Goal: Task Accomplishment & Management: Manage account settings

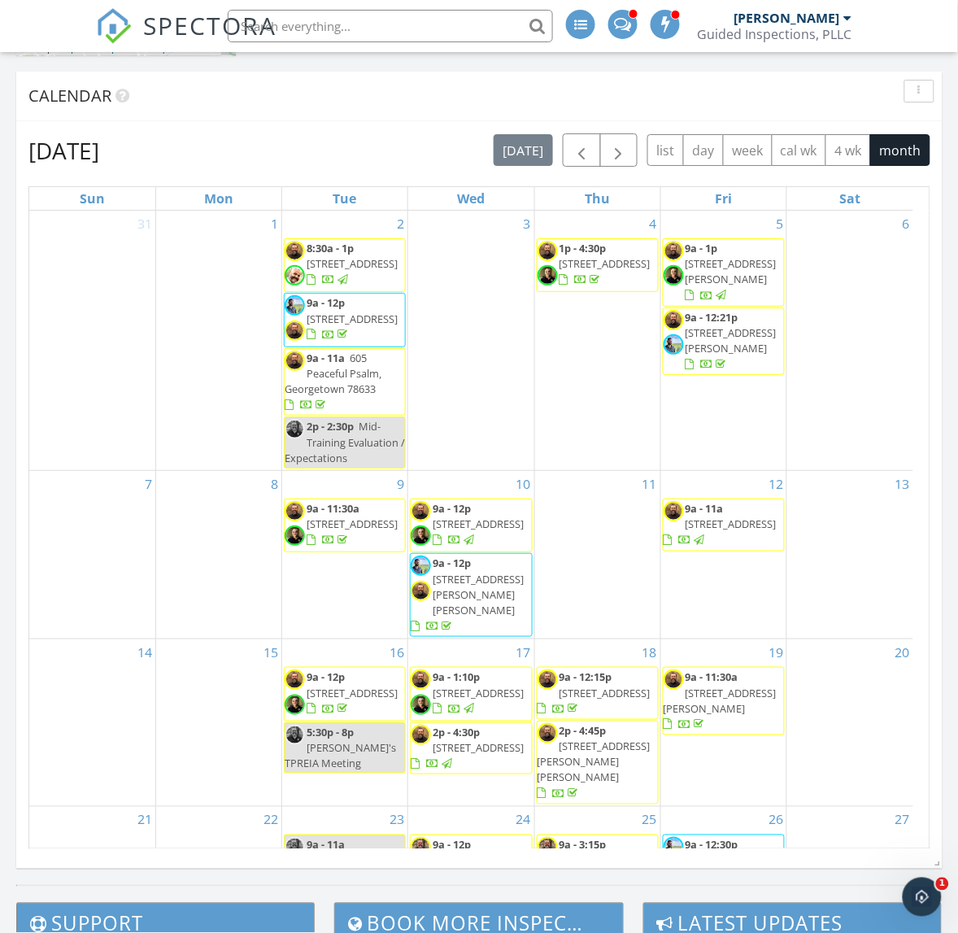
scroll to position [961, 0]
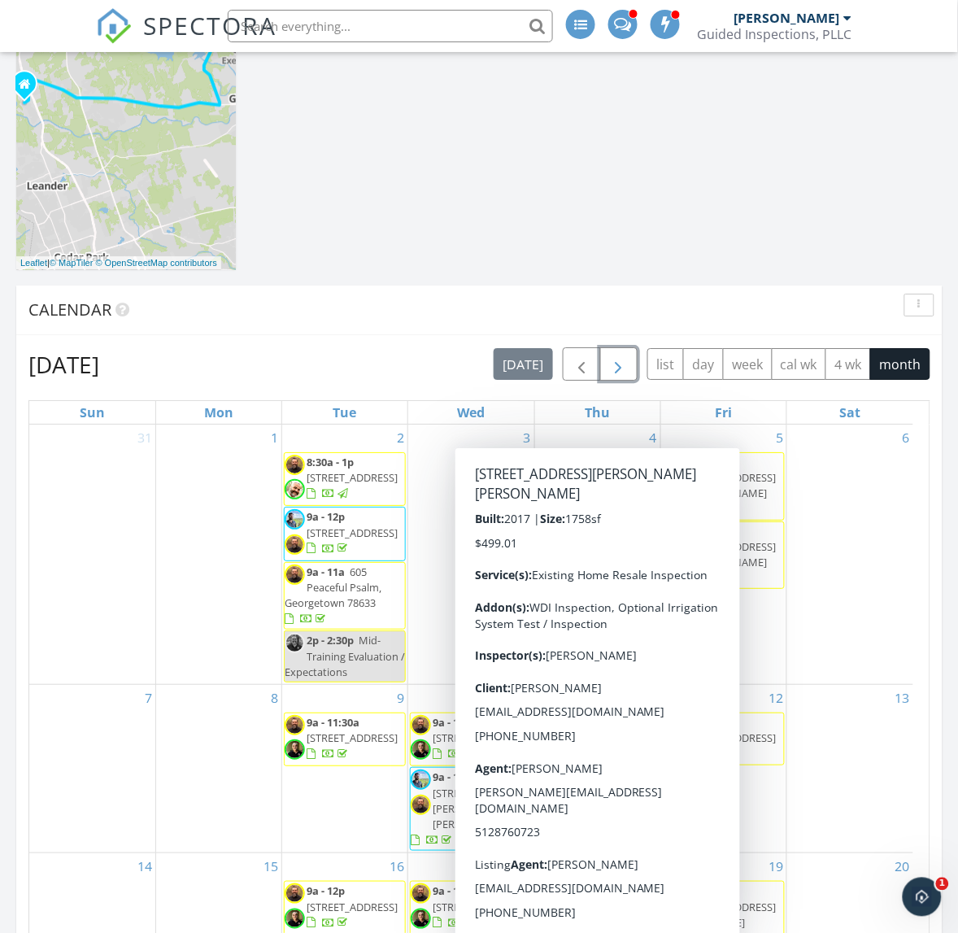
click at [626, 355] on button "button" at bounding box center [619, 363] width 38 height 33
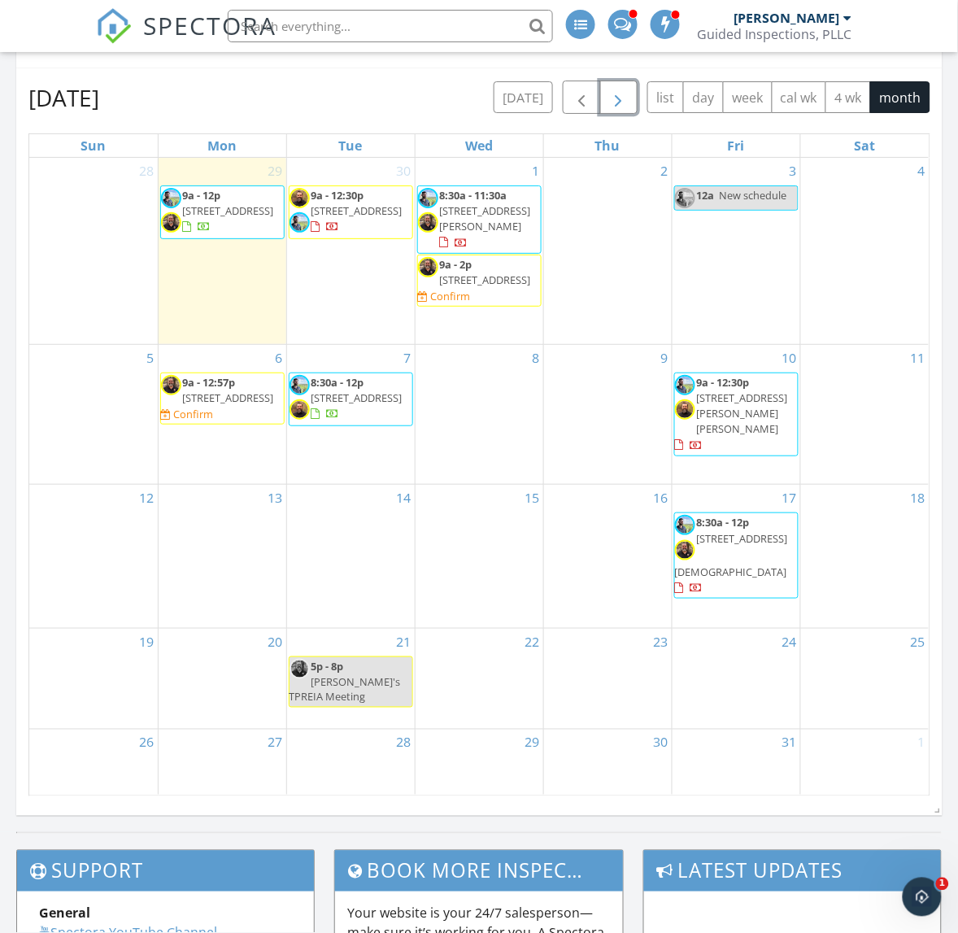
scroll to position [1232, 0]
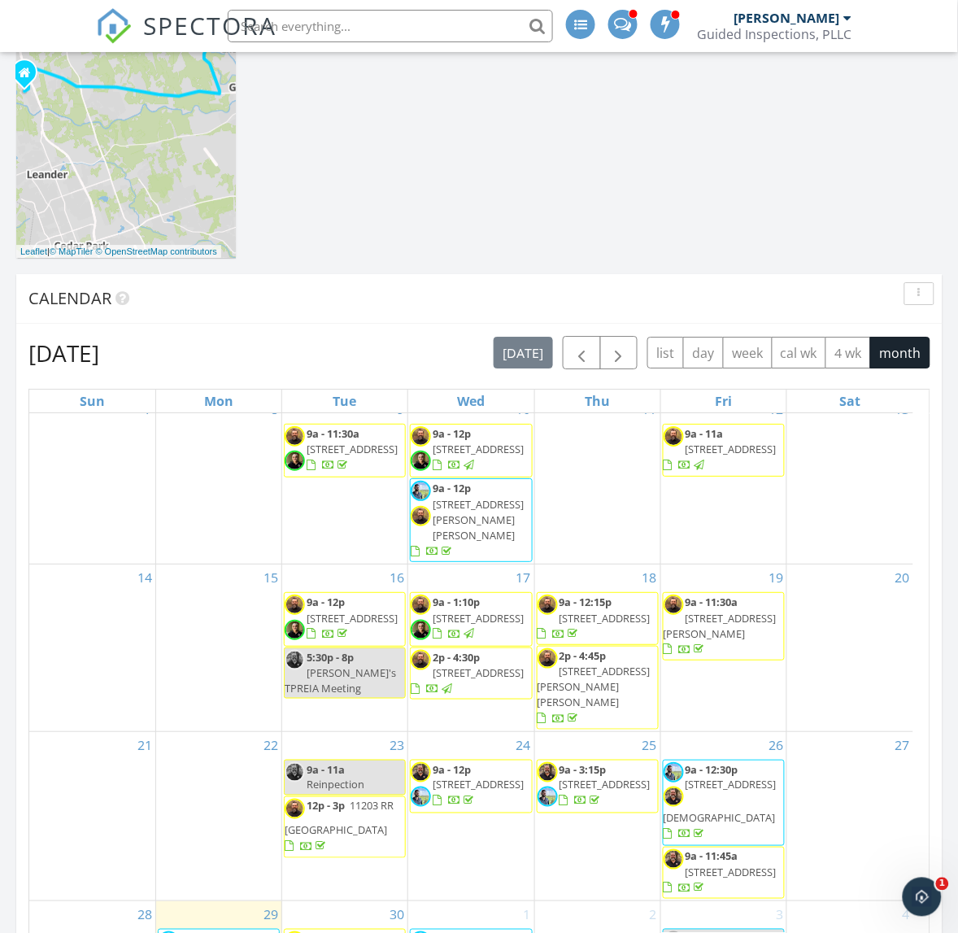
scroll to position [948, 0]
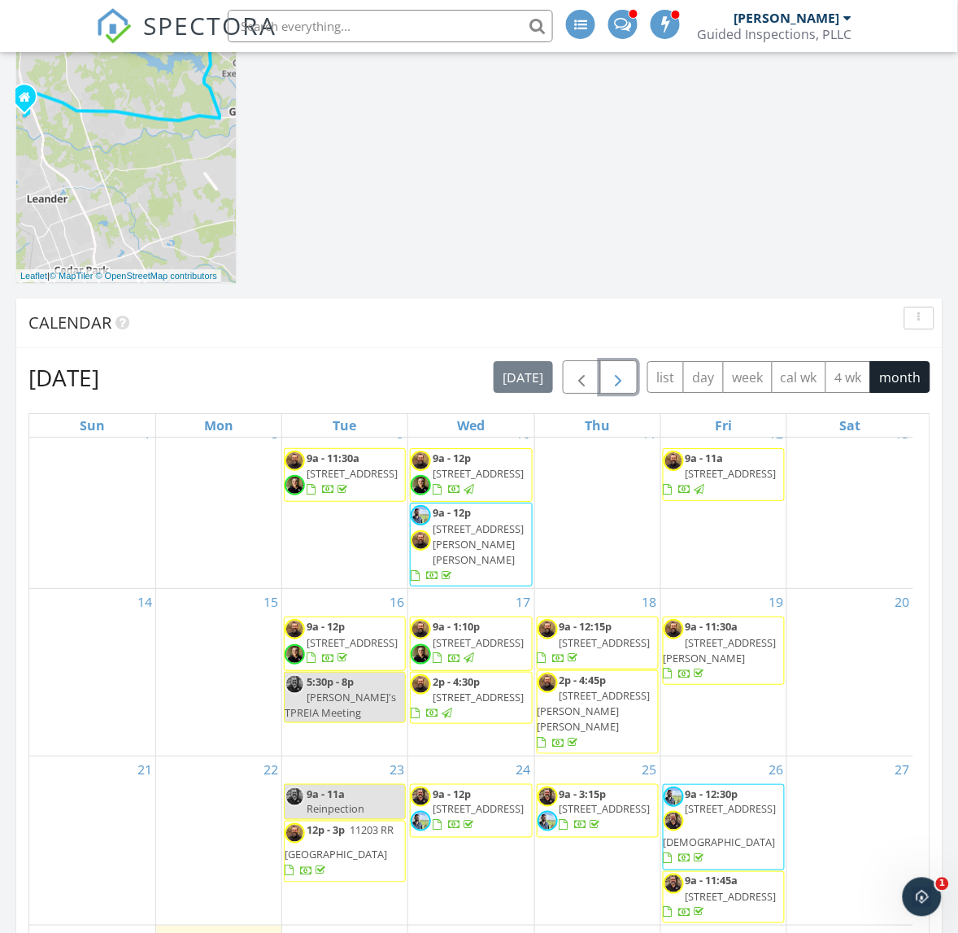
click at [630, 385] on button "button" at bounding box center [619, 376] width 38 height 33
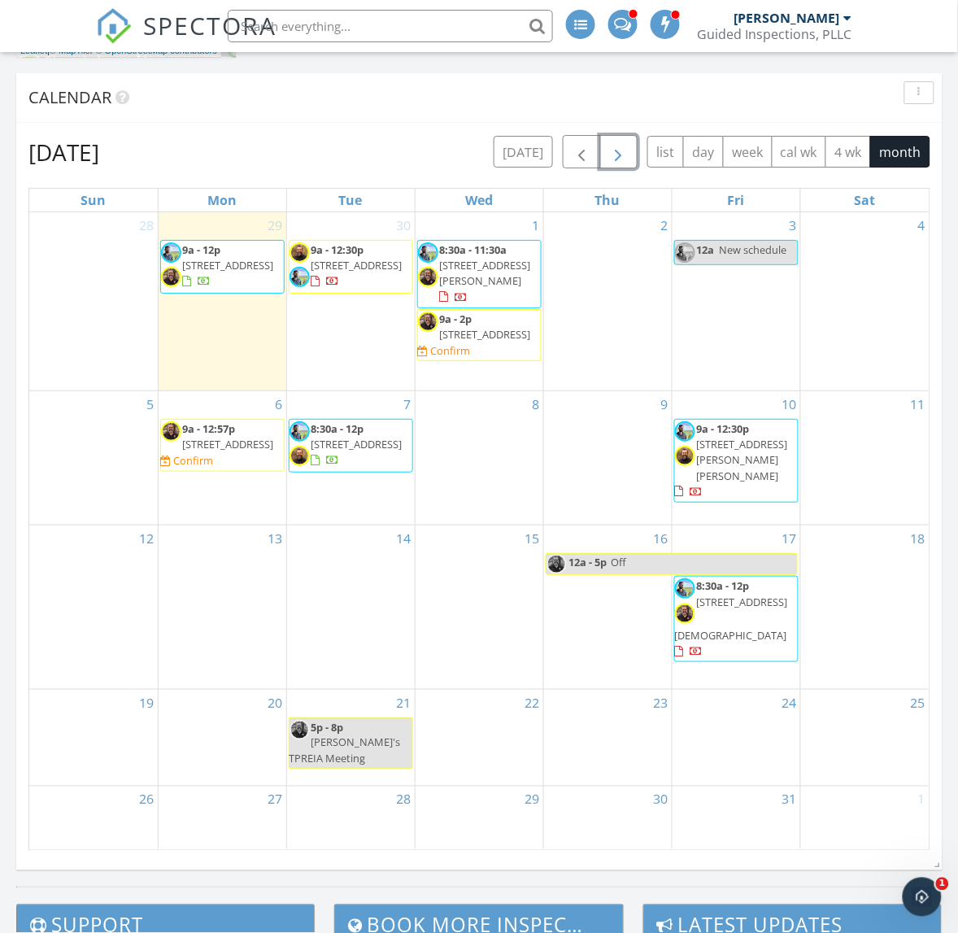
scroll to position [1084, 0]
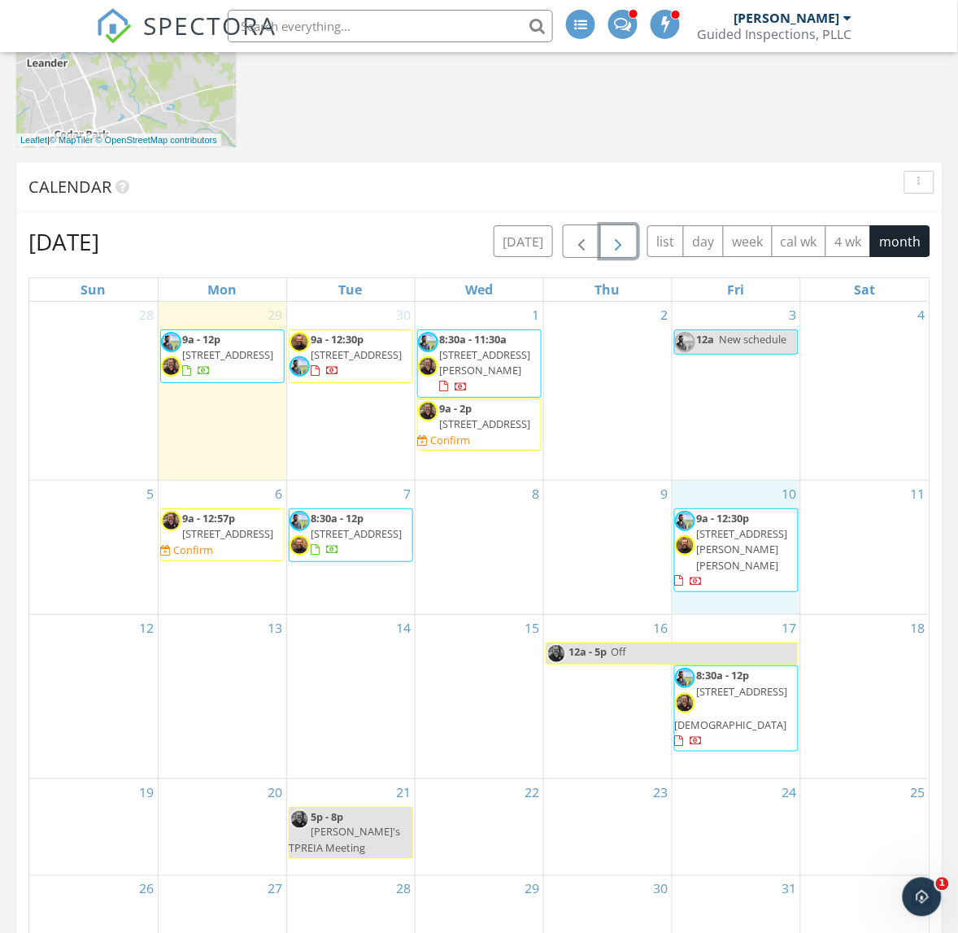
click at [721, 506] on div "10 9a - 12:30p 313 Porter Country Pkwy, Kyle 78640" at bounding box center [737, 547] width 128 height 133
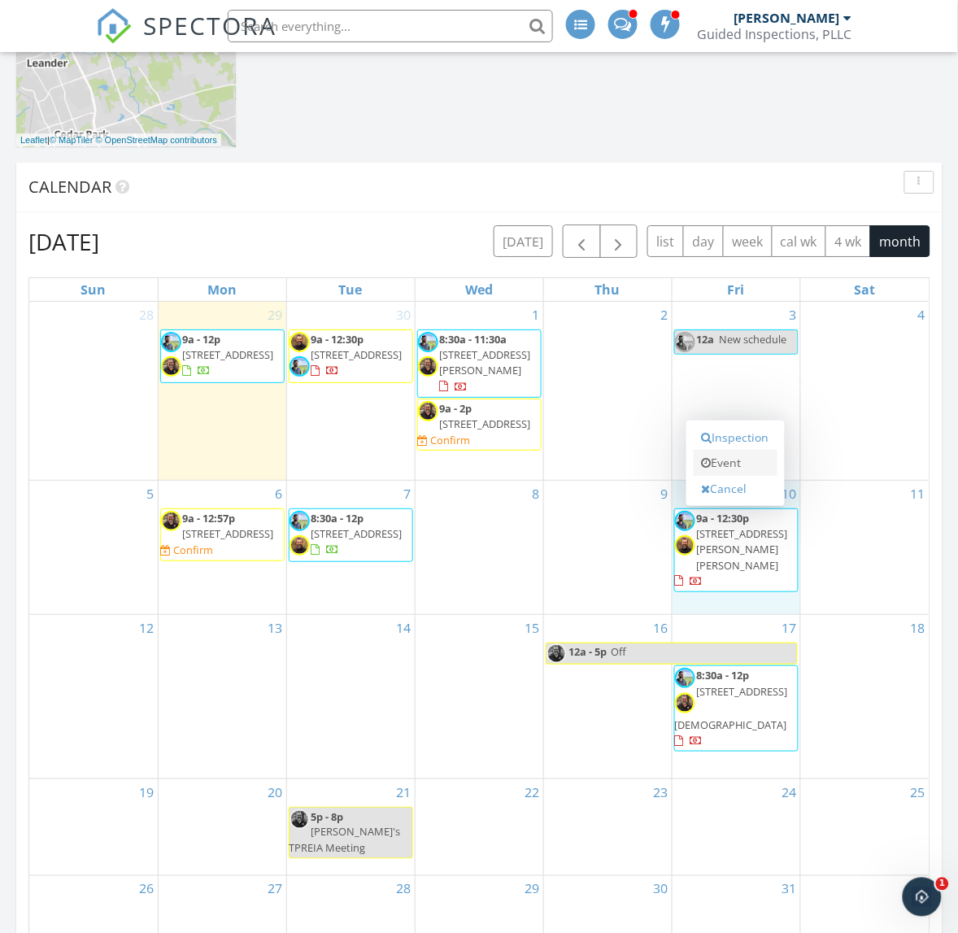
click at [734, 476] on link "Event" at bounding box center [736, 463] width 84 height 26
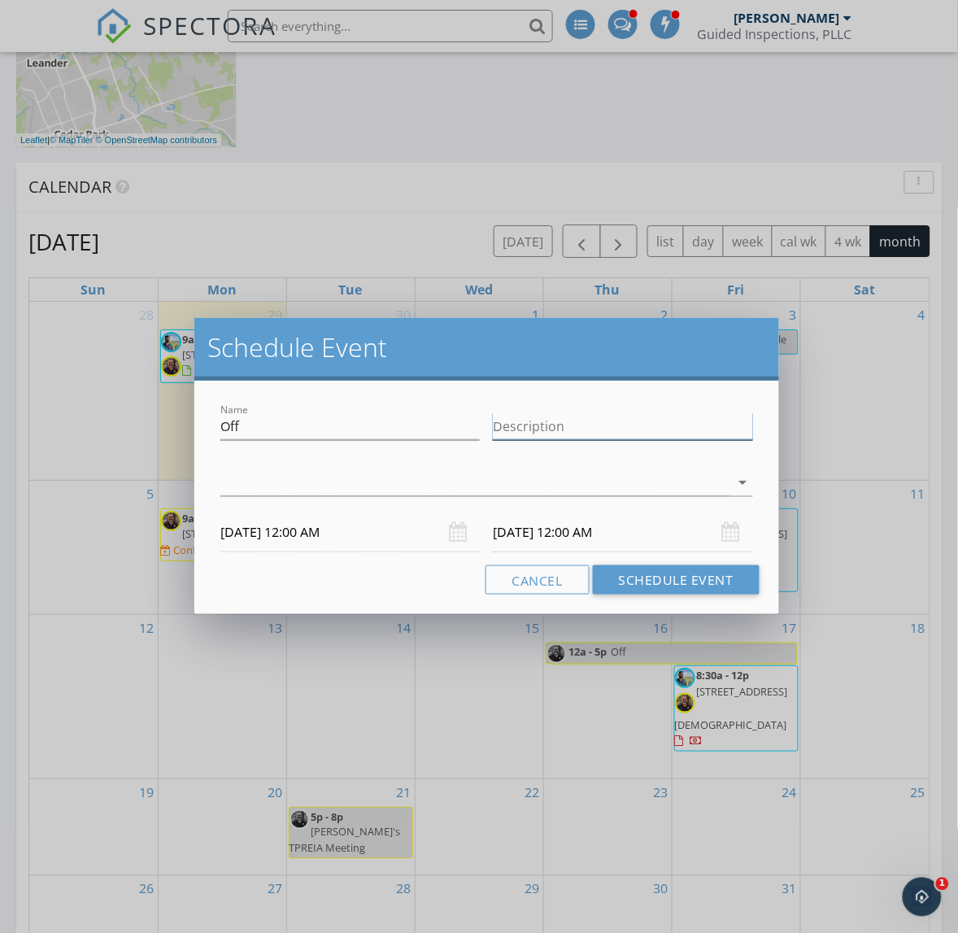
click at [562, 431] on input "Description" at bounding box center [622, 426] width 259 height 27
type input "Jesse Off"
click at [354, 478] on div at bounding box center [474, 482] width 509 height 27
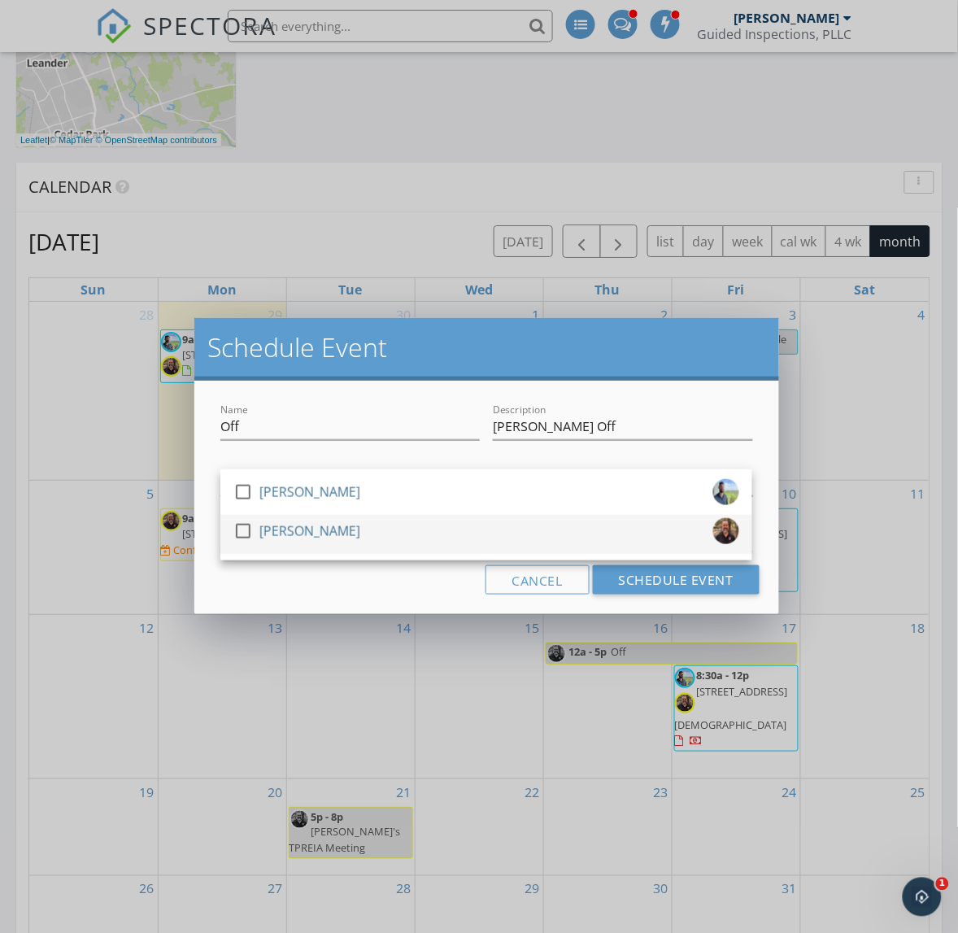
click at [321, 537] on div "[PERSON_NAME]" at bounding box center [309, 531] width 101 height 26
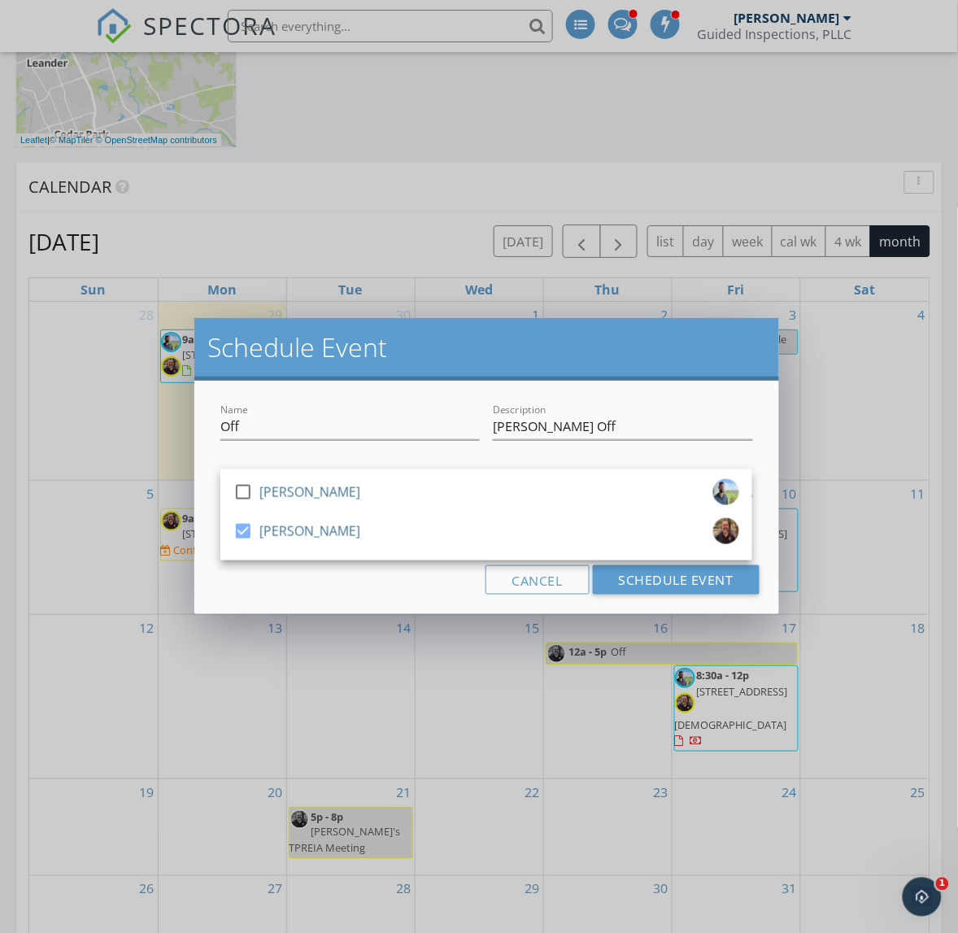
click at [333, 586] on div "Cancel Schedule Event" at bounding box center [486, 579] width 545 height 29
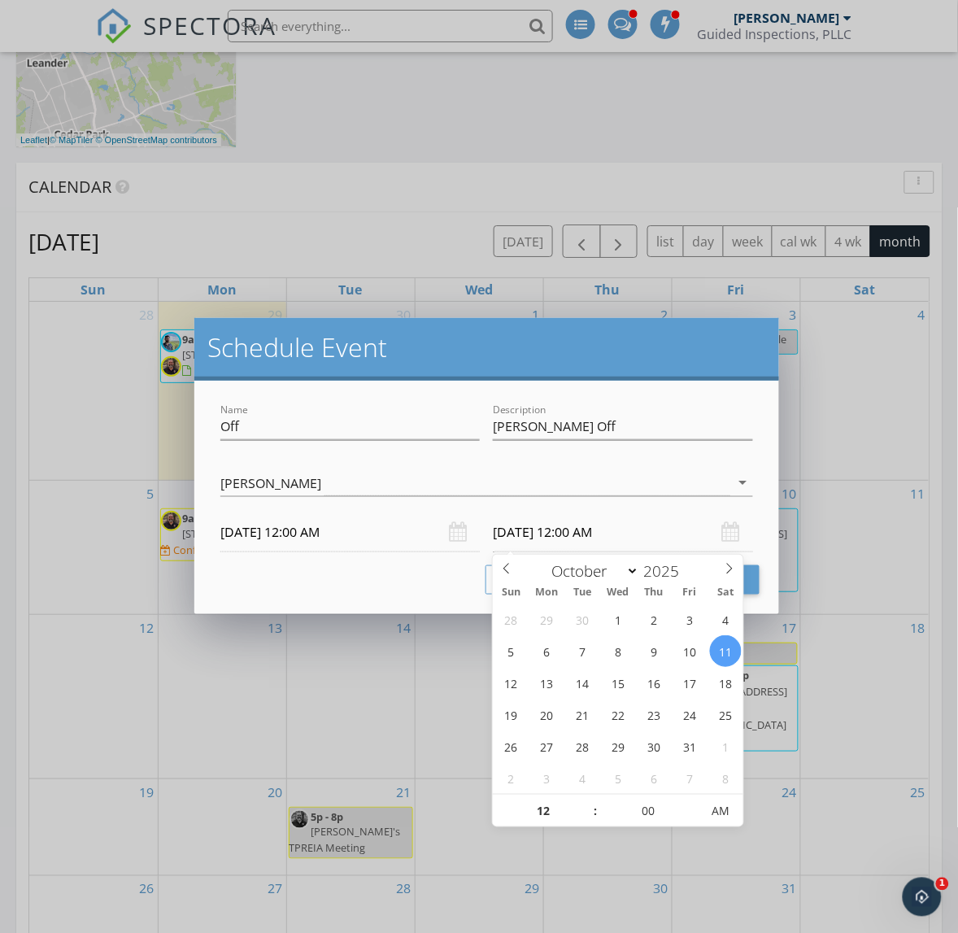
click at [529, 534] on input "10/11/2025 12:00 AM" at bounding box center [622, 532] width 259 height 40
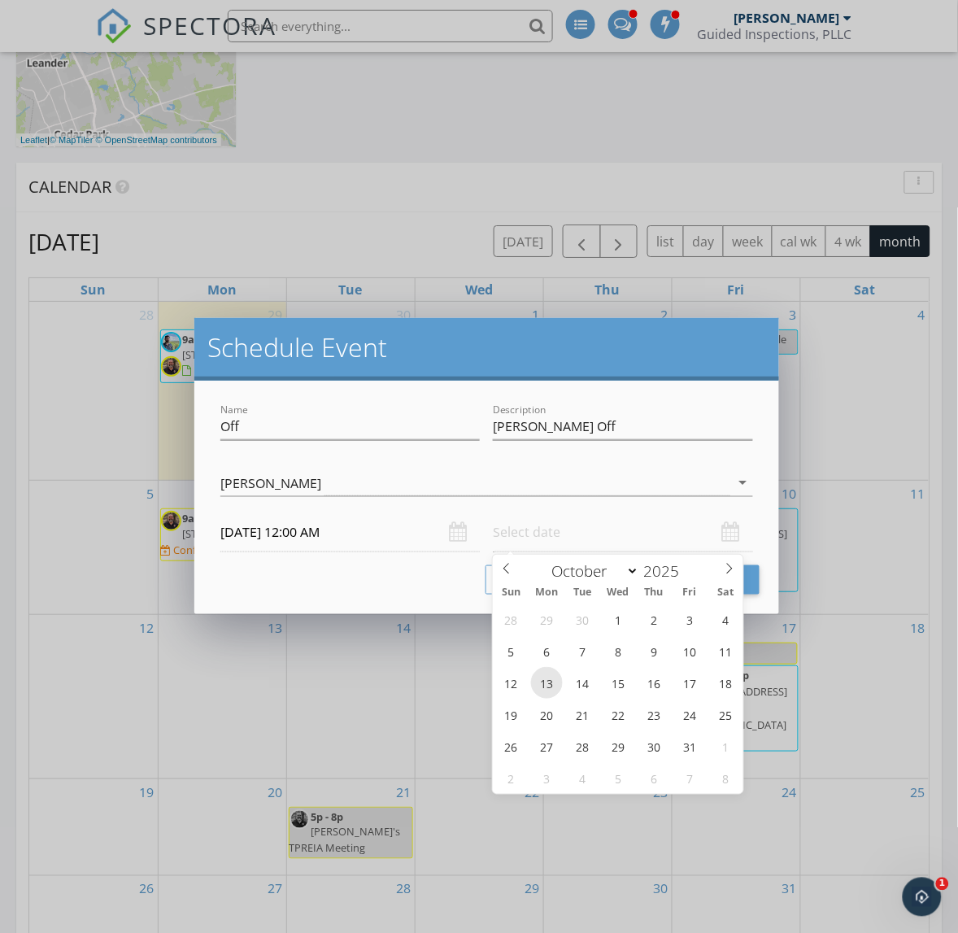
type input "10/13/2025 12:00 PM"
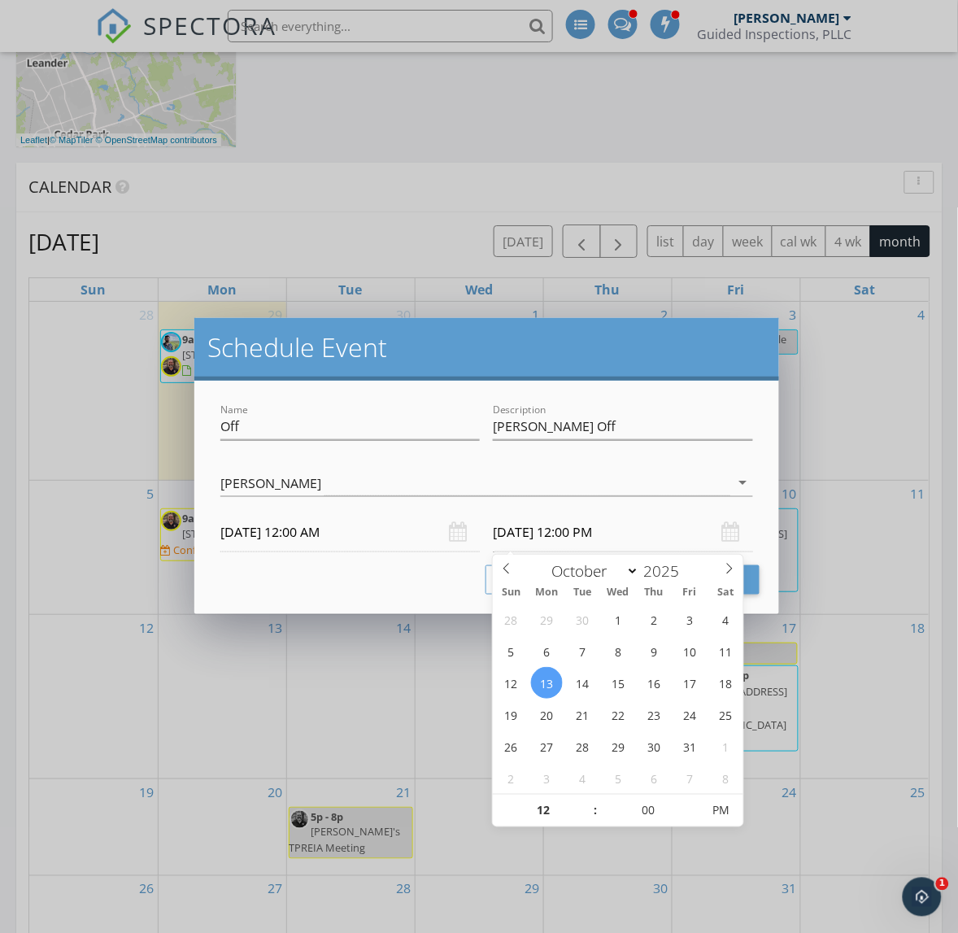
scroll to position [1, 0]
drag, startPoint x: 767, startPoint y: 497, endPoint x: 754, endPoint y: 519, distance: 25.5
click at [767, 500] on div "Name Off Description Jesse Off check_box_outline_blank Bryan Zannotti check_box…" at bounding box center [486, 497] width 584 height 233
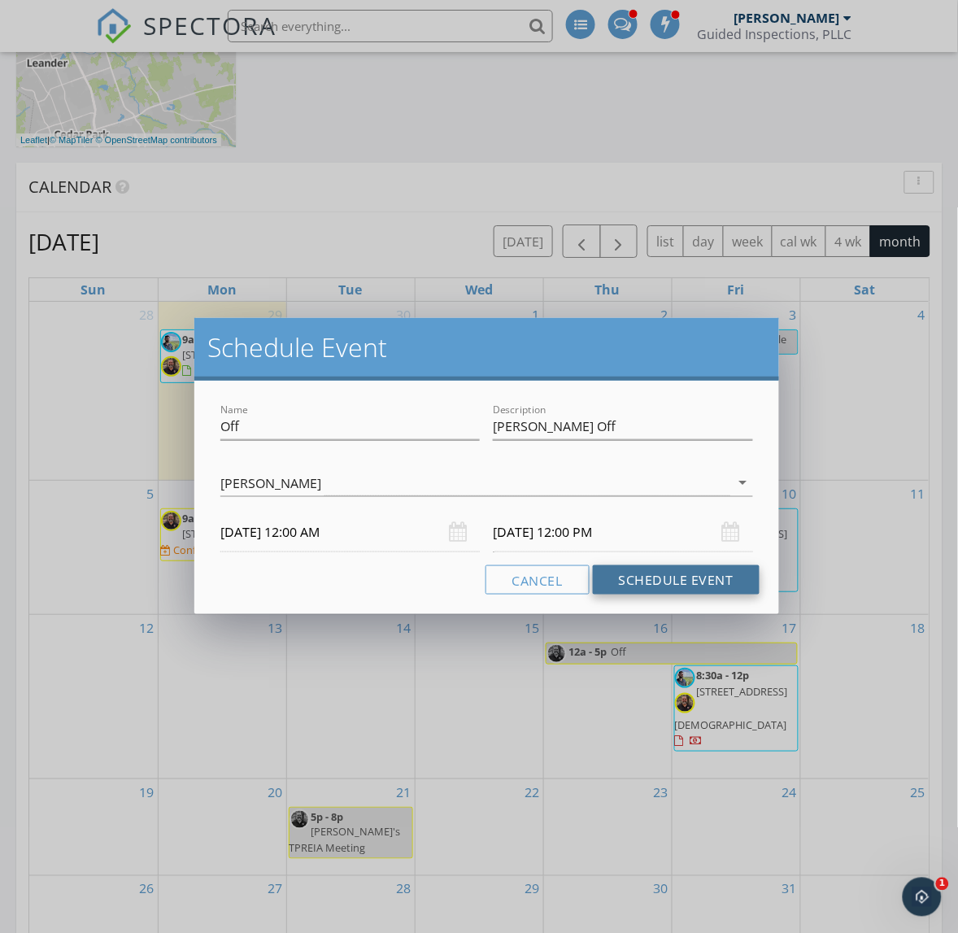
click at [742, 578] on button "Schedule Event" at bounding box center [676, 579] width 167 height 29
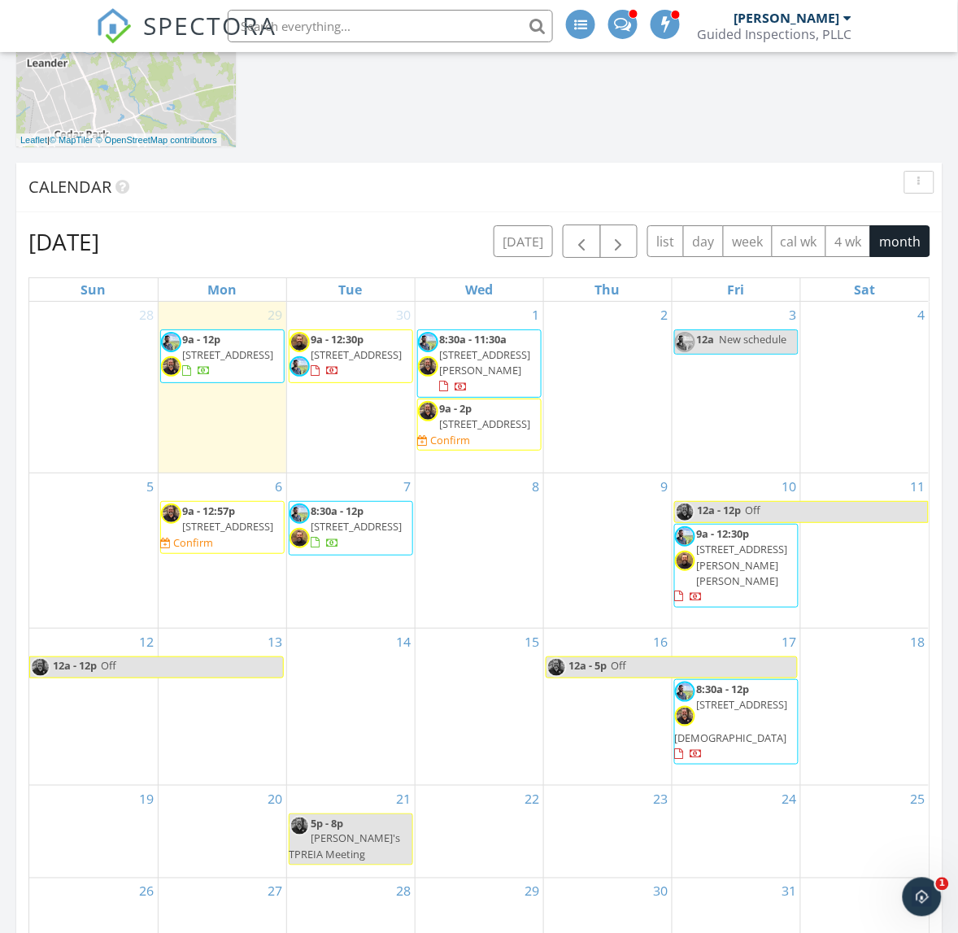
click at [831, 522] on span "Off" at bounding box center [837, 512] width 184 height 20
select select "9"
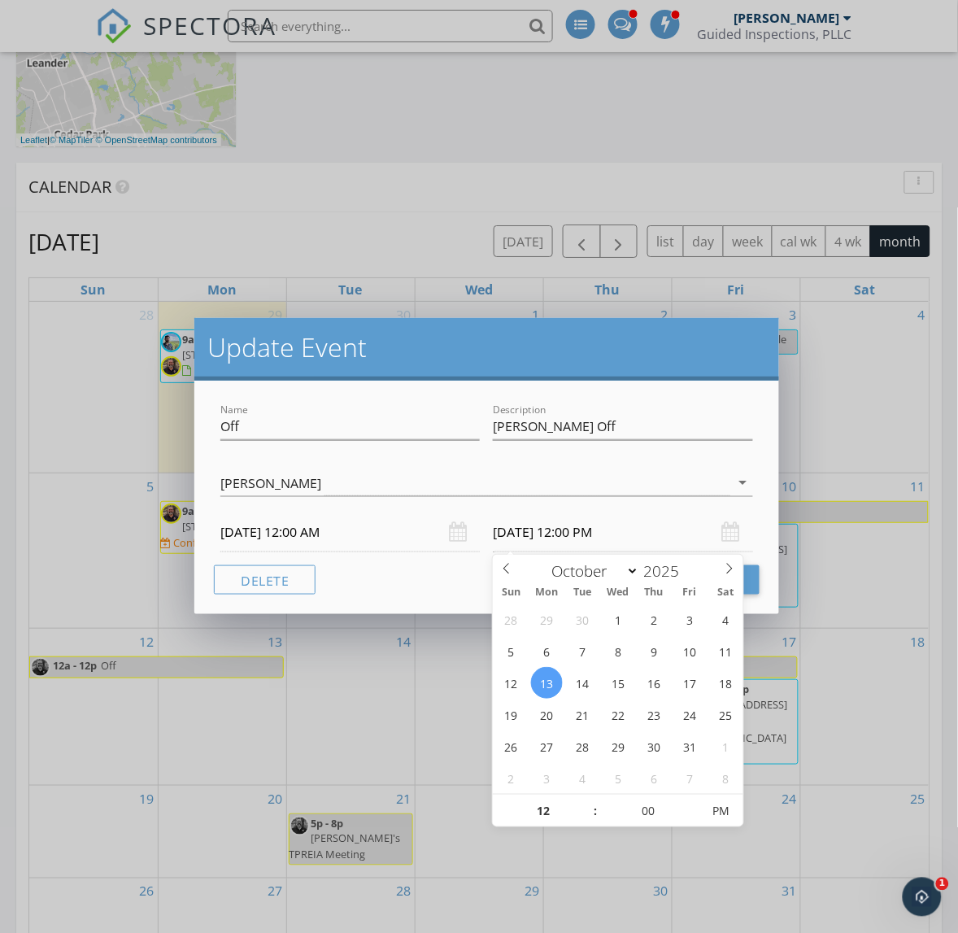
click at [538, 525] on input "10/13/2025 12:00 PM" at bounding box center [622, 532] width 259 height 40
type input "10/11/2025 12:00 PM"
click at [755, 587] on button "Update Event" at bounding box center [684, 579] width 150 height 29
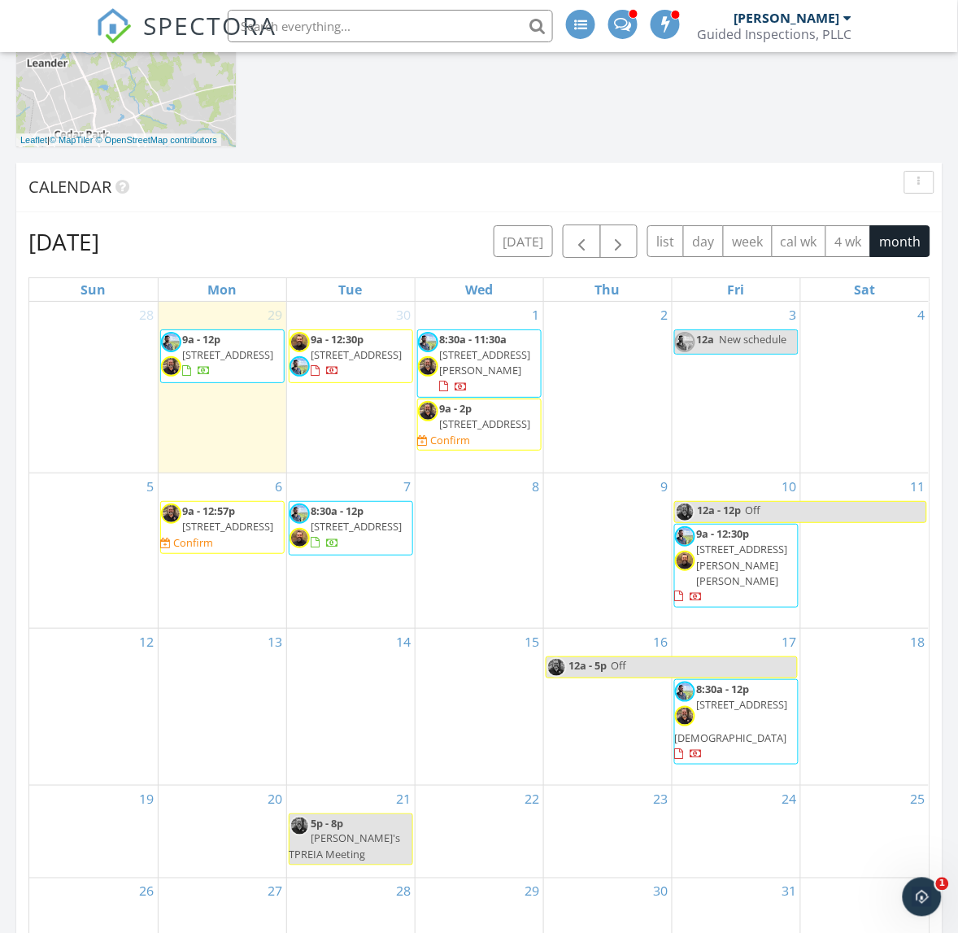
click at [835, 522] on span "Off" at bounding box center [836, 512] width 182 height 20
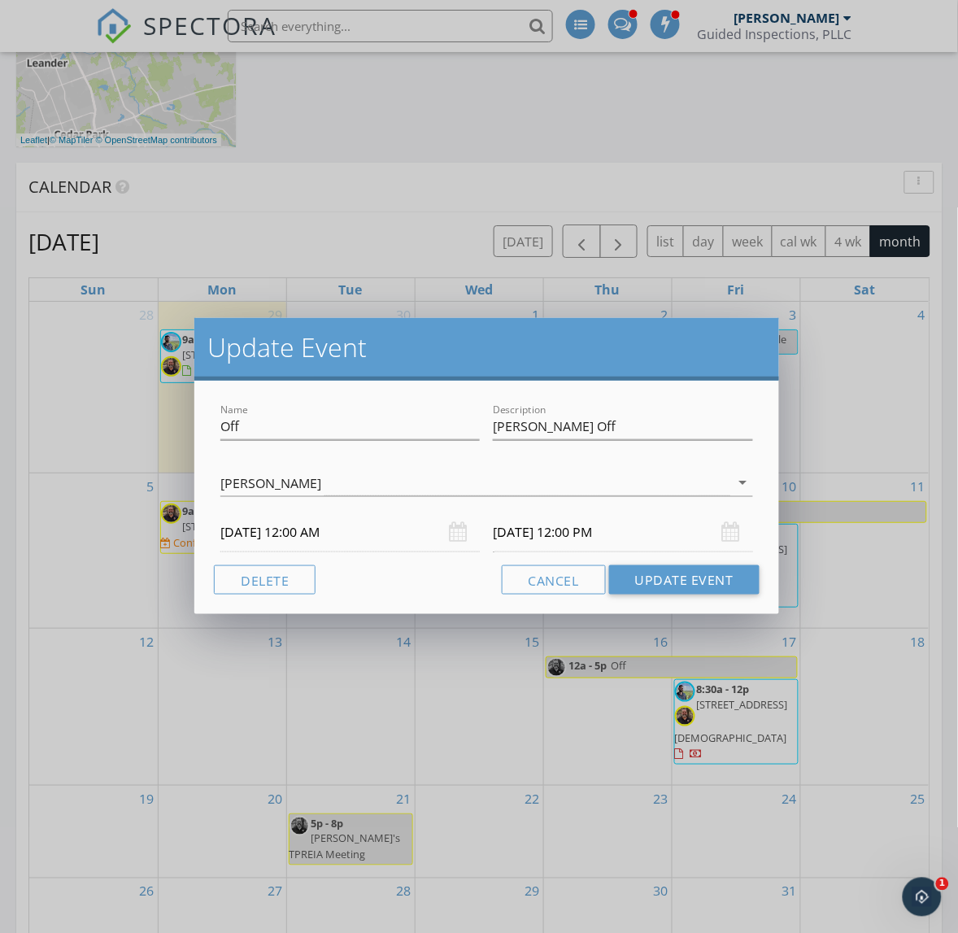
click at [523, 534] on input "10/11/2025 12:00 PM" at bounding box center [622, 532] width 259 height 40
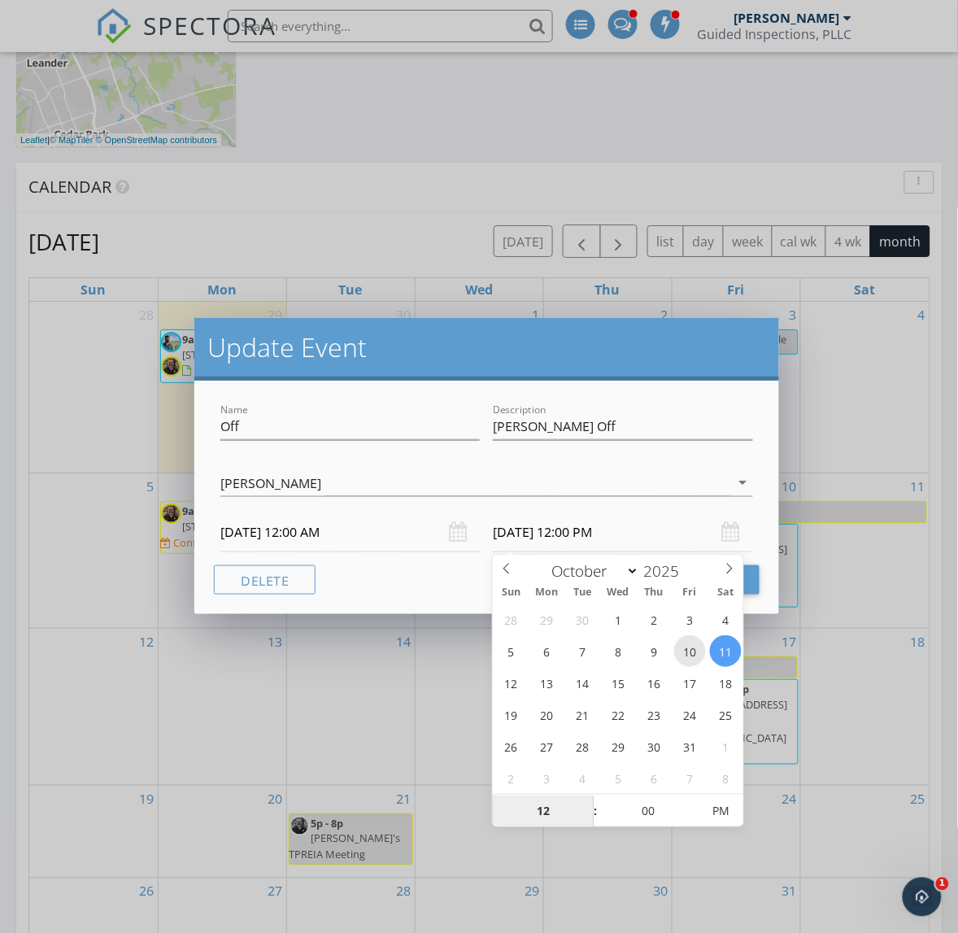
type input "10/10/2025 12:00 PM"
click at [754, 586] on button "Update Event" at bounding box center [684, 579] width 150 height 29
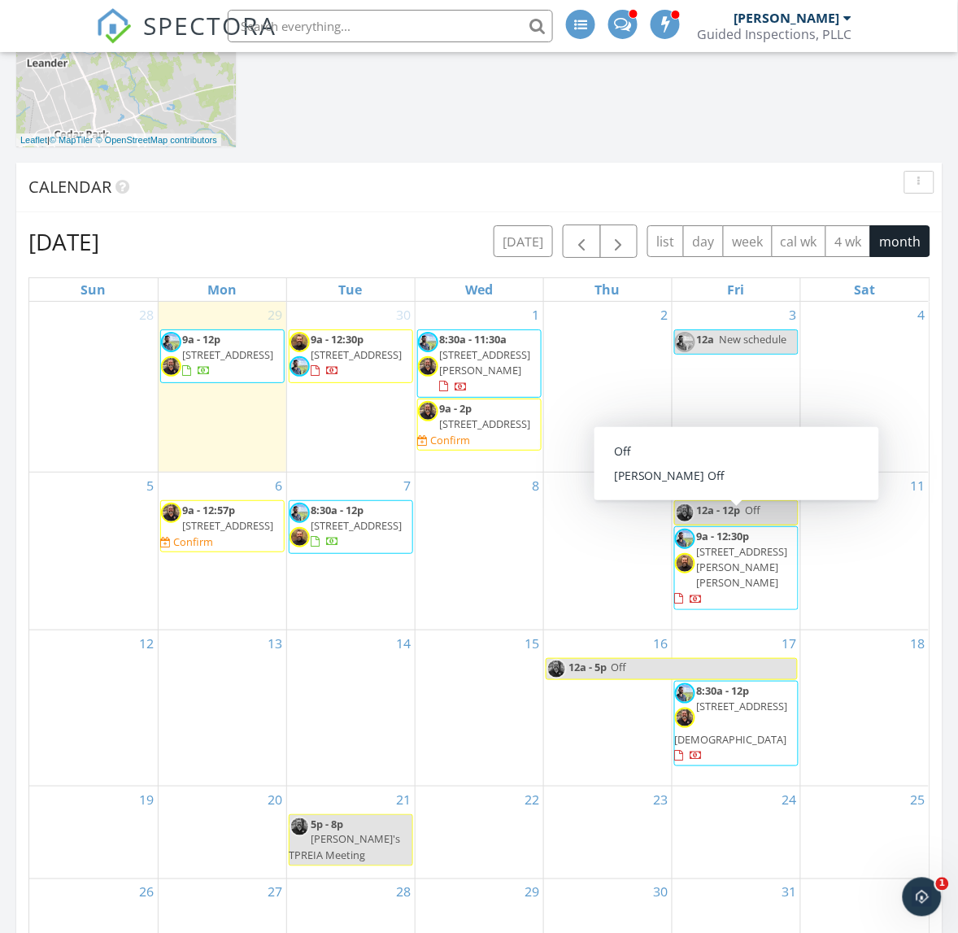
click at [749, 518] on div "12a - 12p Off" at bounding box center [718, 510] width 86 height 15
select select "9"
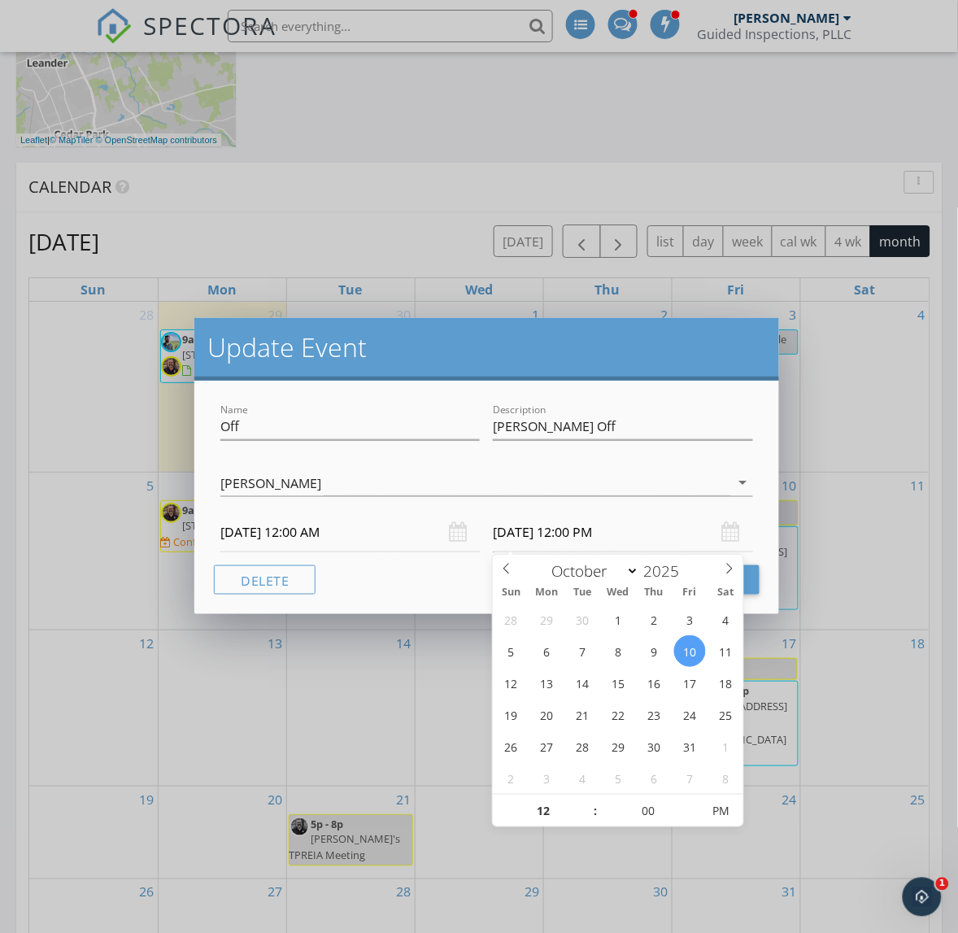
click at [612, 525] on input "10/10/2025 12:00 PM" at bounding box center [622, 532] width 259 height 40
type input "10/10/2025 12:00 AM"
click at [736, 809] on span "PM" at bounding box center [721, 811] width 45 height 33
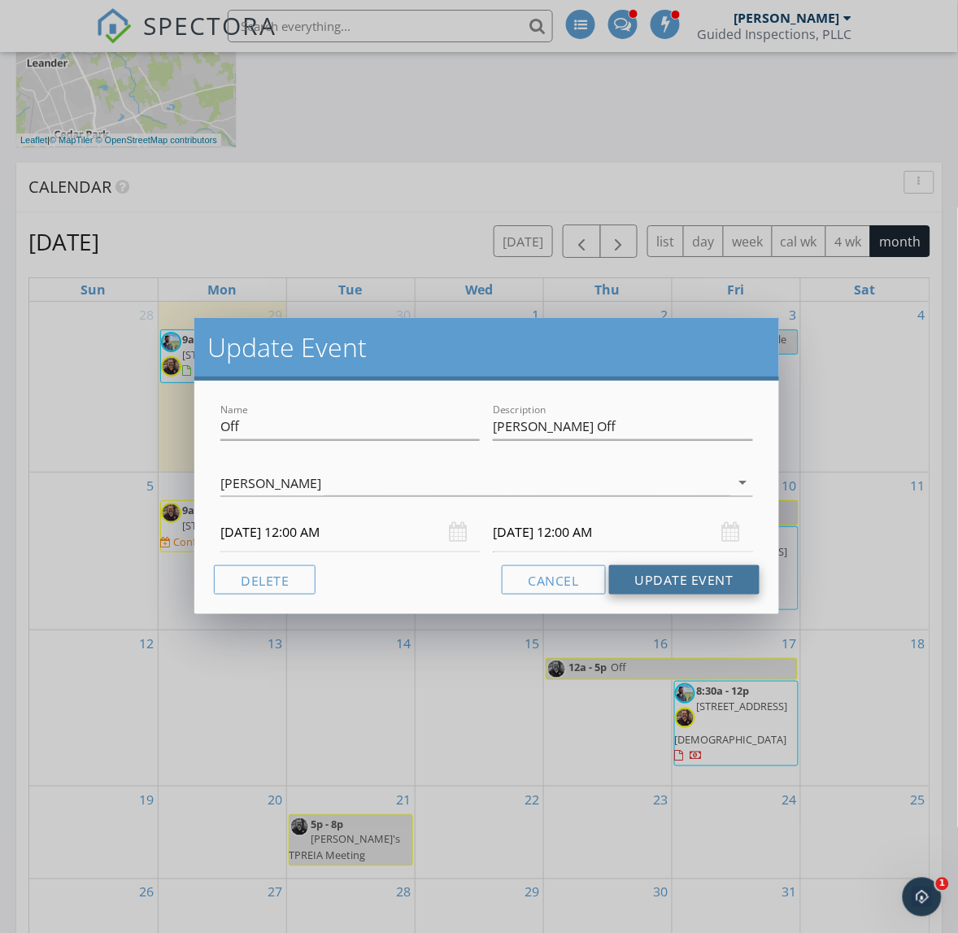
click at [755, 588] on button "Update Event" at bounding box center [684, 579] width 150 height 29
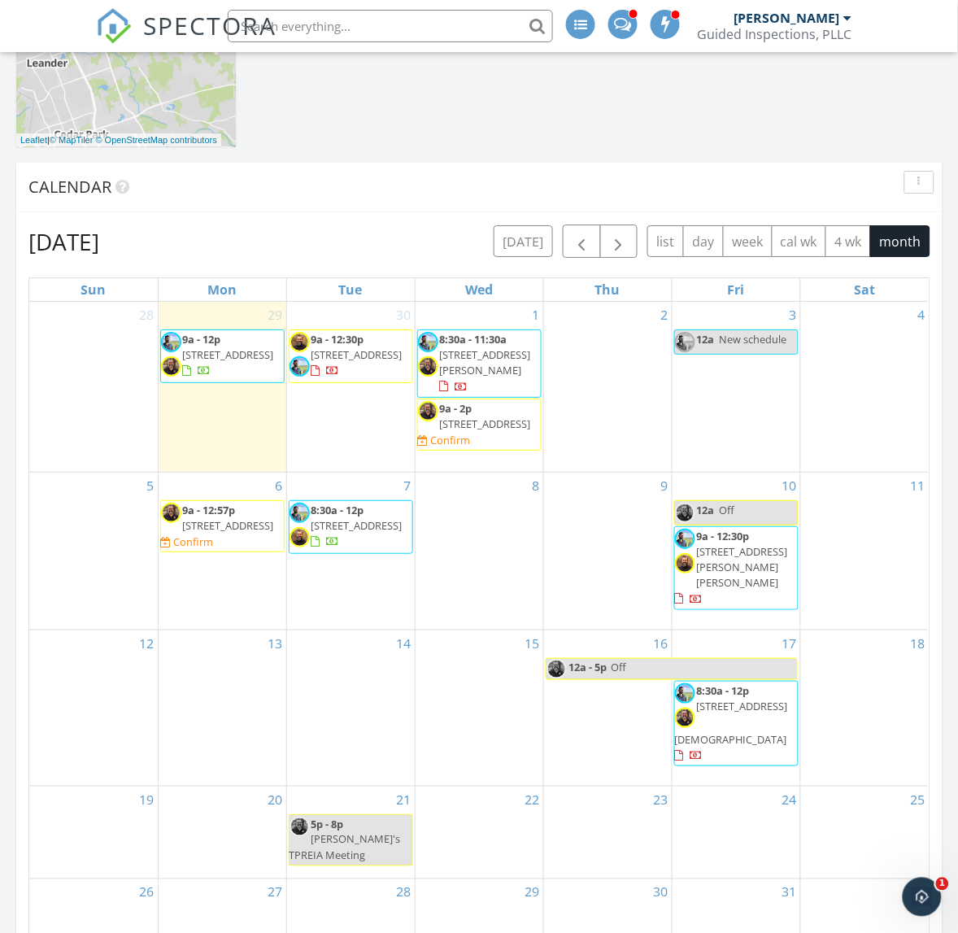
click at [745, 525] on link "12a Off" at bounding box center [736, 512] width 124 height 25
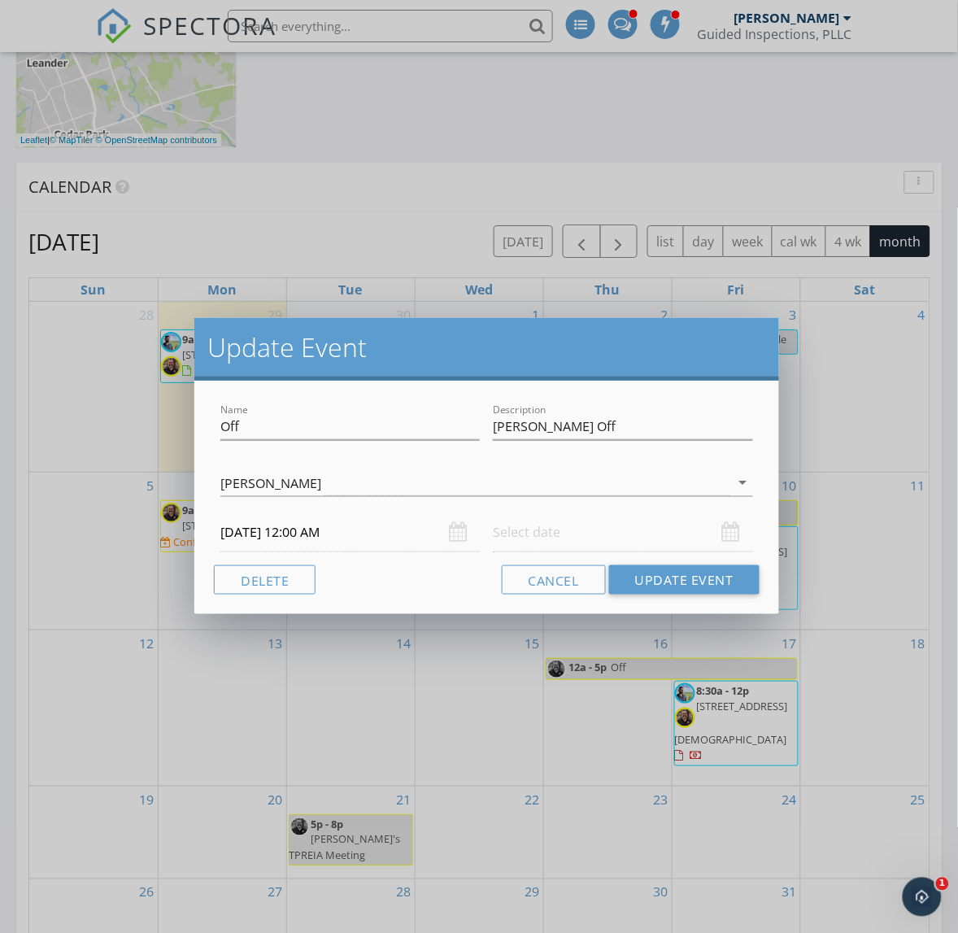
click at [315, 534] on input "10/10/2025 12:00 AM" at bounding box center [349, 532] width 259 height 40
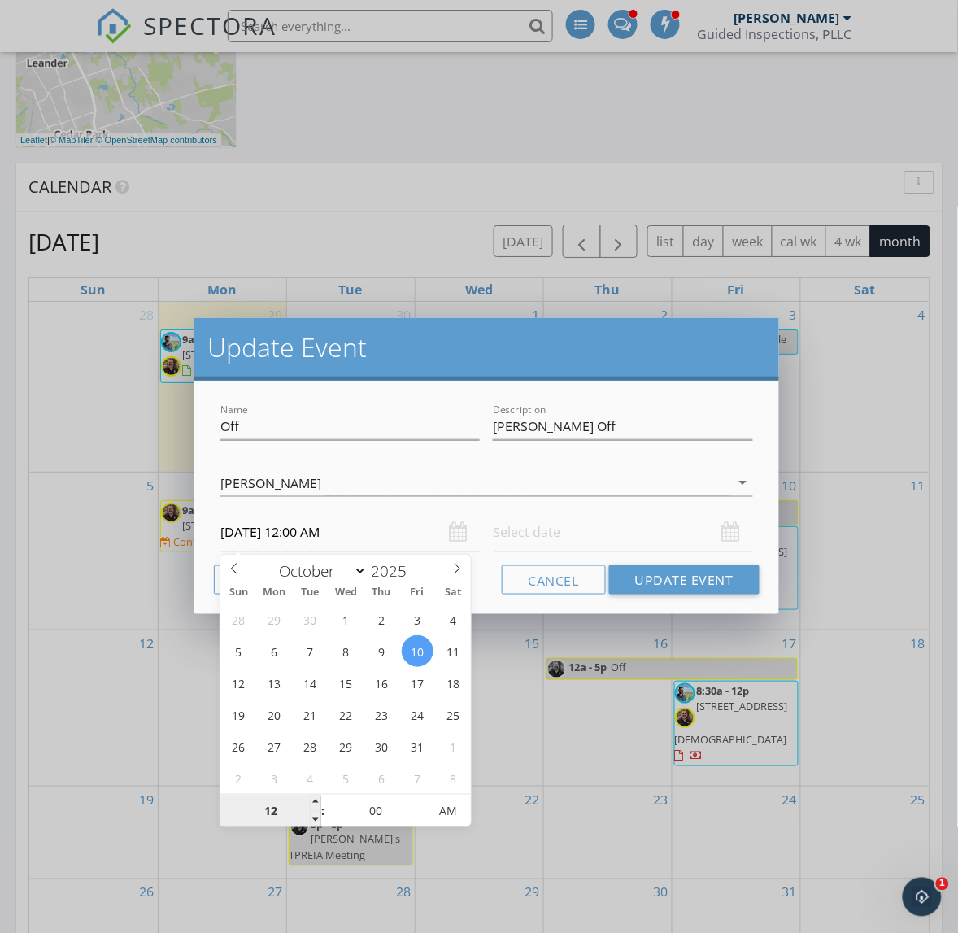
click at [269, 809] on input "12" at bounding box center [270, 811] width 100 height 33
click at [570, 586] on button "Cancel" at bounding box center [554, 579] width 104 height 29
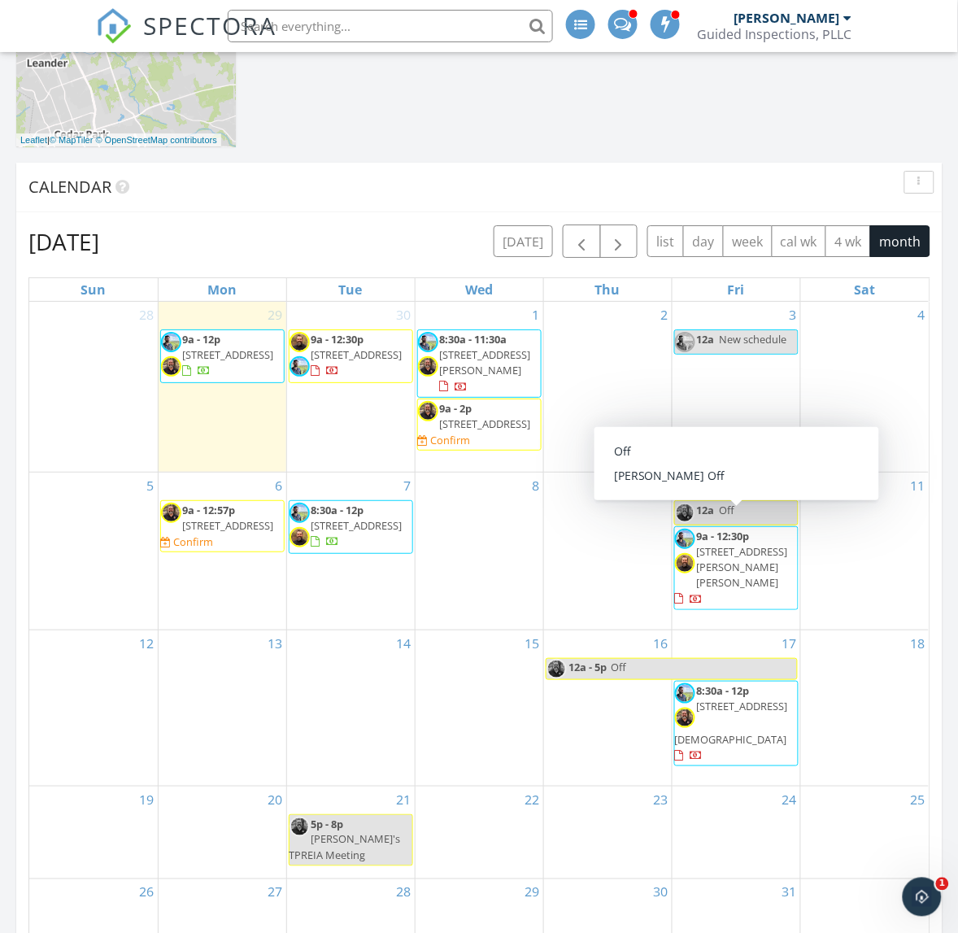
click at [722, 517] on span "Off" at bounding box center [727, 510] width 15 height 15
select select "9"
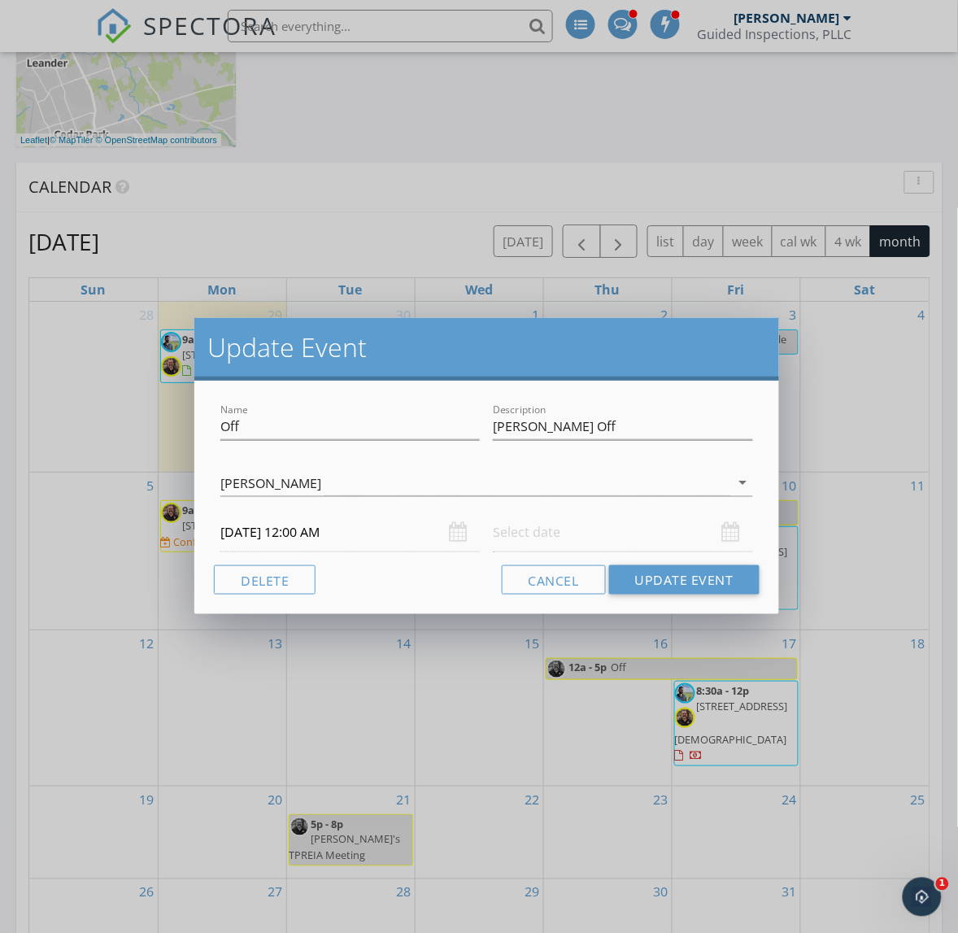
click at [303, 538] on input "10/10/2025 12:00 AM" at bounding box center [349, 532] width 259 height 40
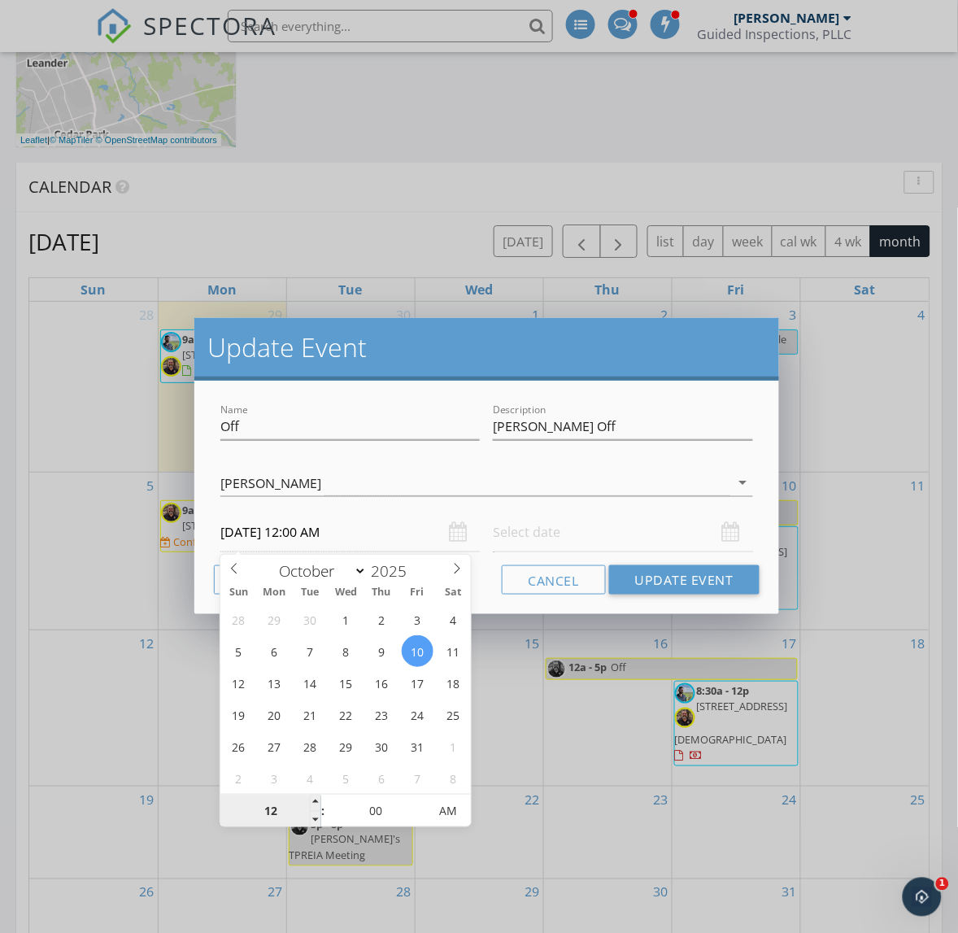
click at [267, 806] on input "12" at bounding box center [270, 811] width 100 height 33
type input "11"
type input "10/10/2025 11:00 PM"
click at [317, 816] on span at bounding box center [315, 819] width 11 height 16
type input "10"
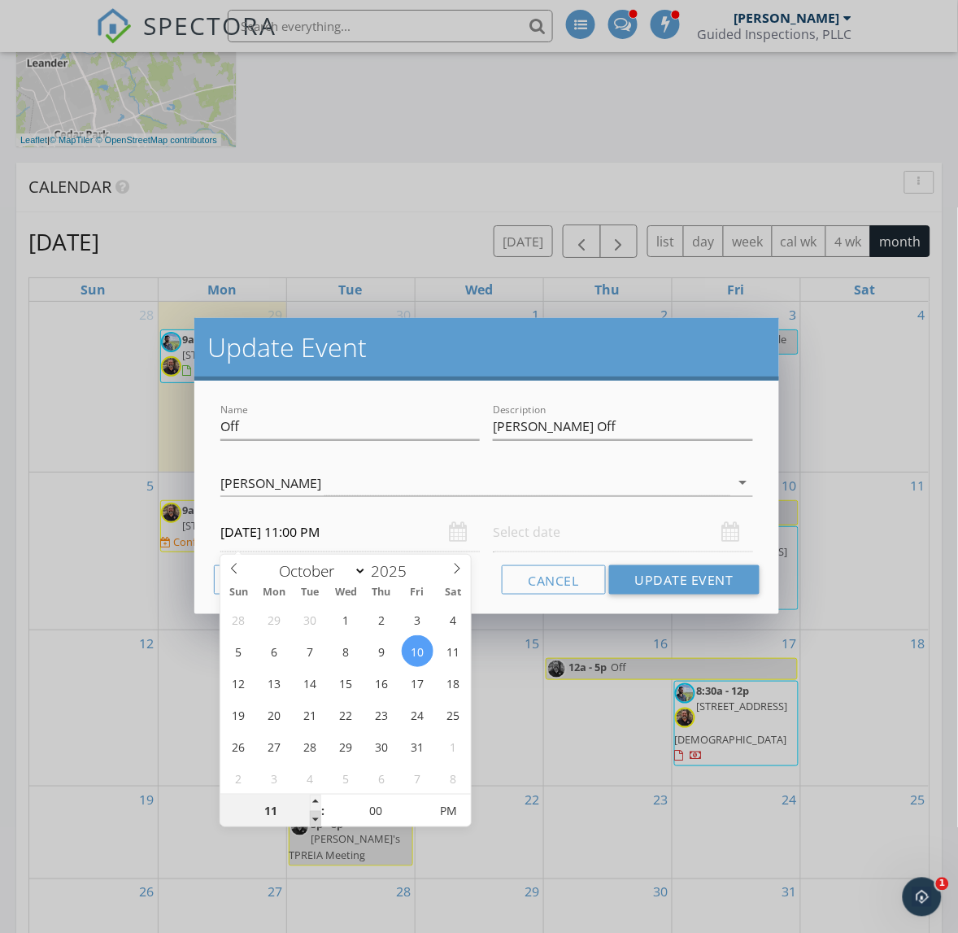
type input "10/10/2025 10:00 PM"
click at [317, 816] on span at bounding box center [315, 819] width 11 height 16
type input "09"
click at [317, 816] on span at bounding box center [315, 819] width 11 height 16
type input "10/10/2025 9:00 AM"
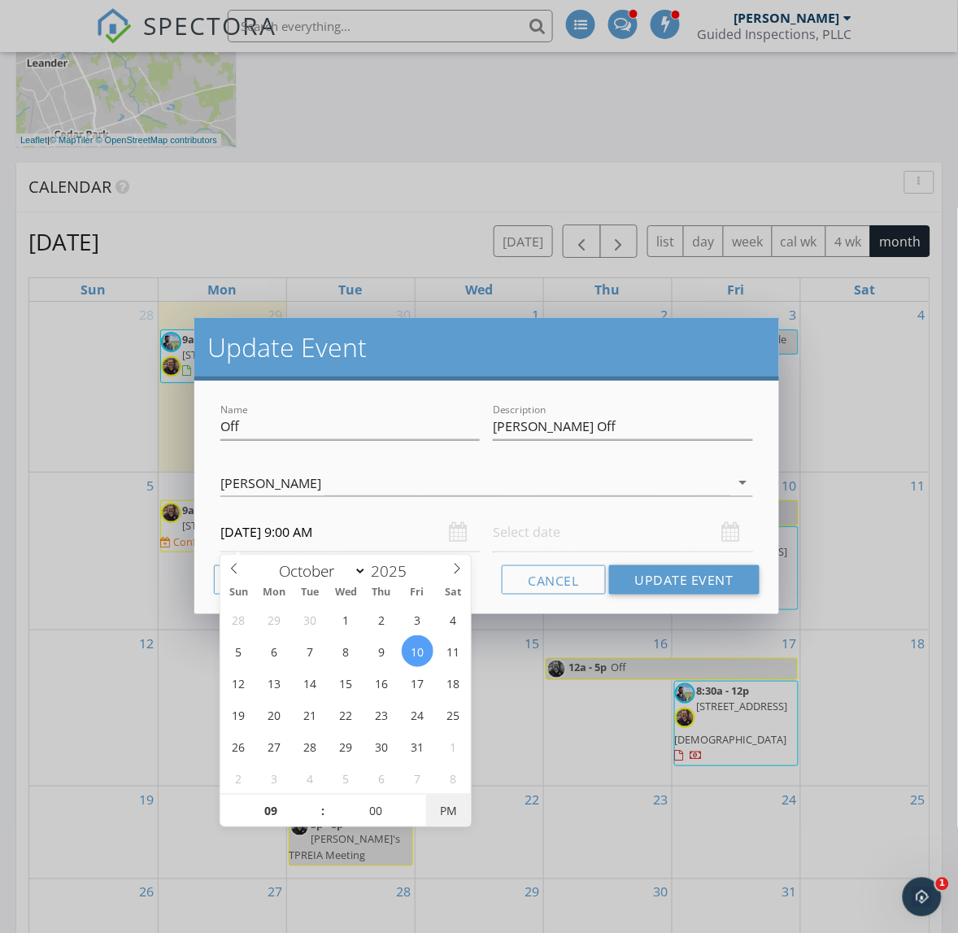
click at [452, 813] on span "PM" at bounding box center [448, 811] width 45 height 33
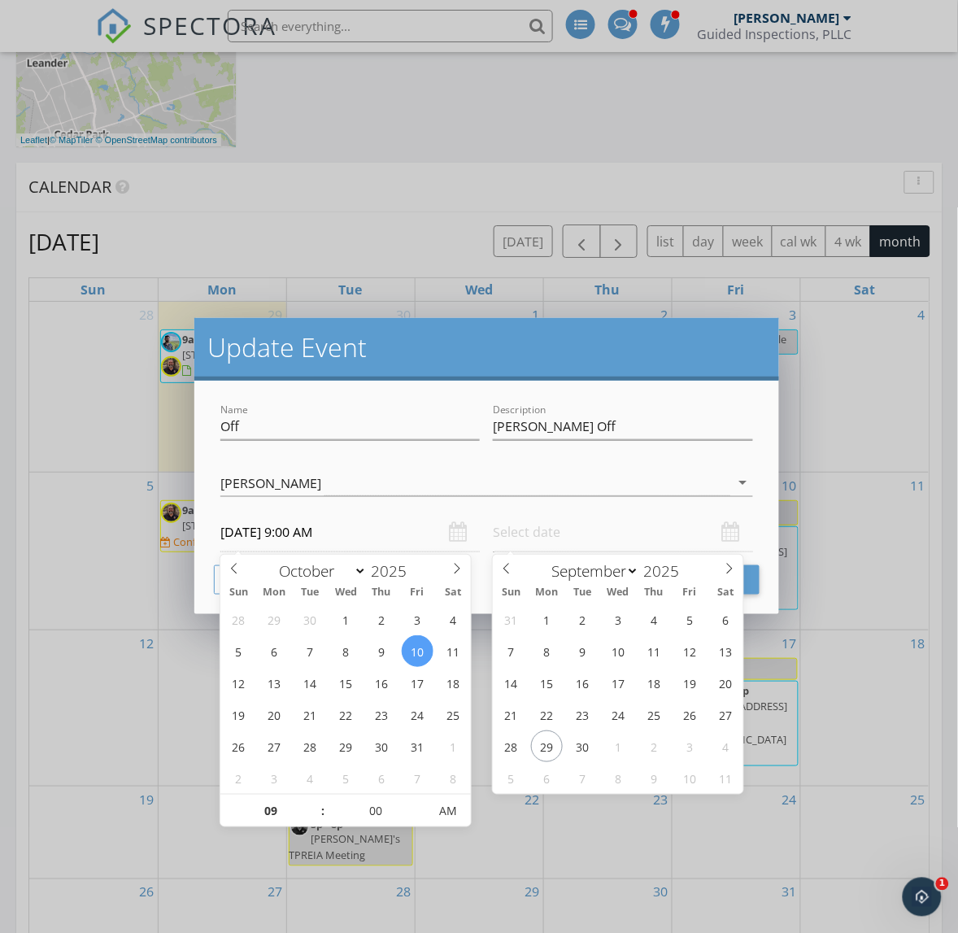
click at [632, 527] on input "text" at bounding box center [622, 532] width 259 height 40
select select "9"
click at [734, 561] on span at bounding box center [730, 566] width 28 height 23
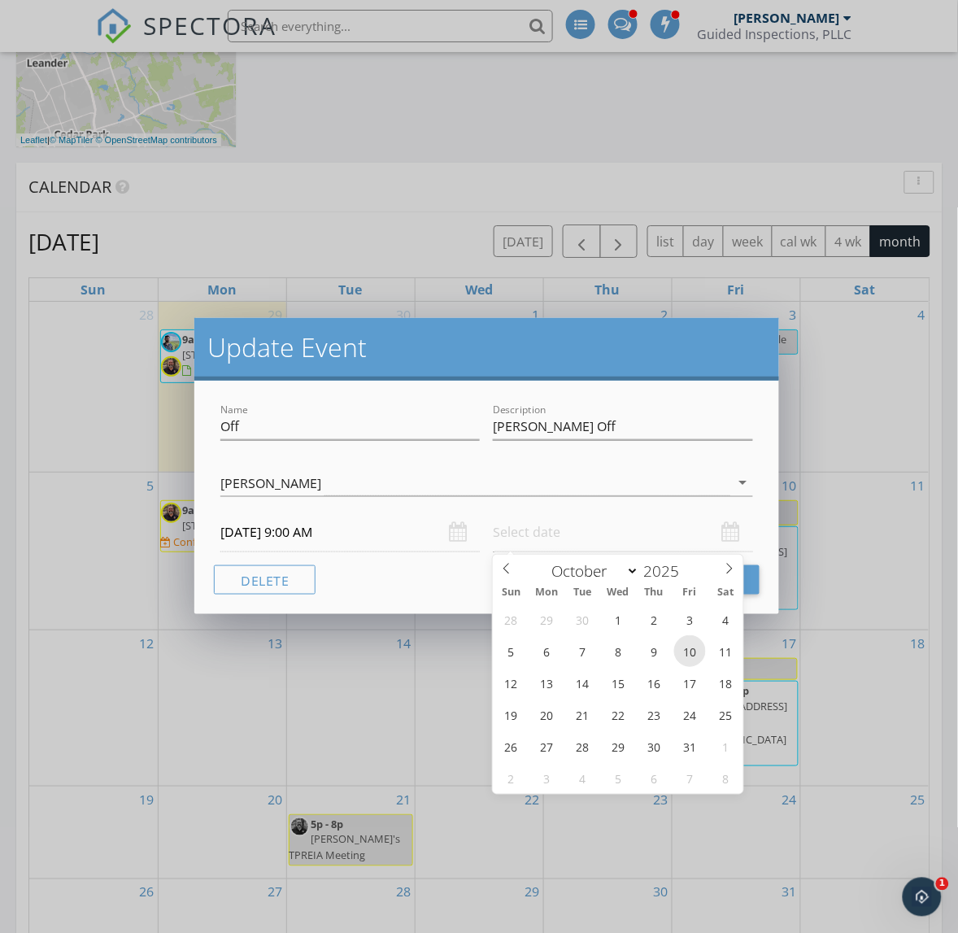
type input "10/10/2025 12:00 PM"
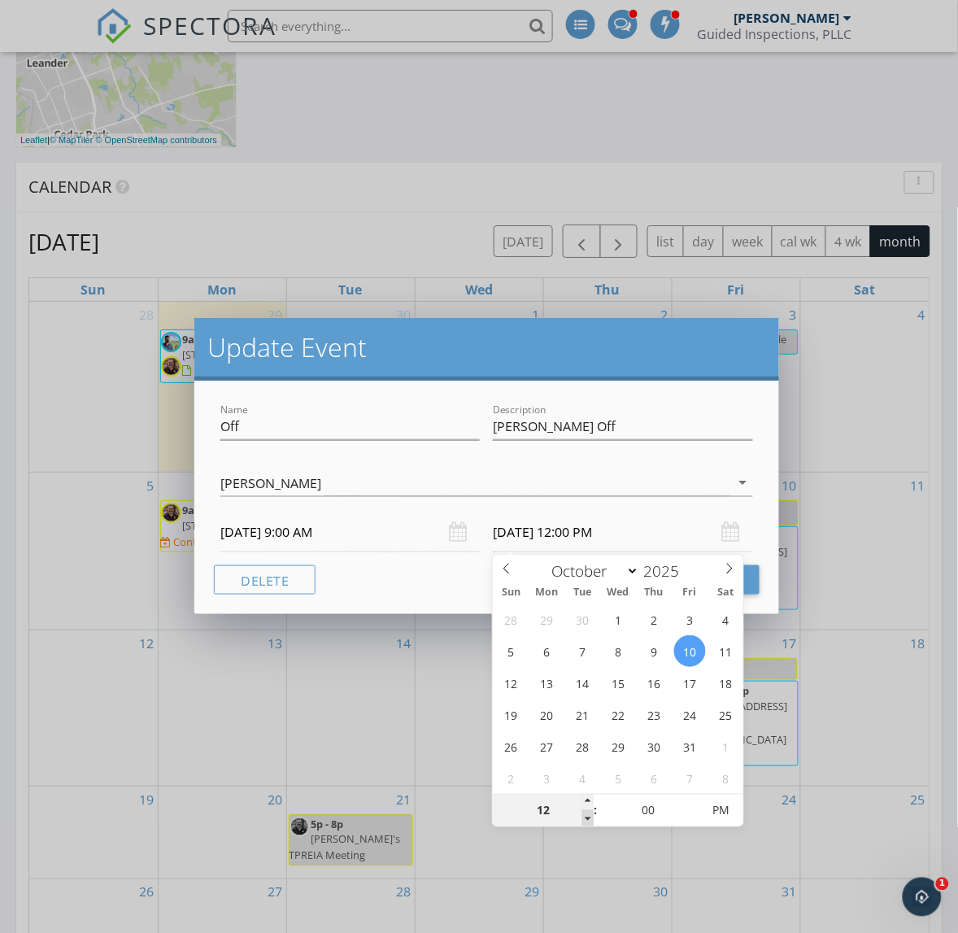
type input "11"
type input "10/10/2025 11:00 AM"
click at [590, 815] on span at bounding box center [587, 818] width 11 height 16
type input "10"
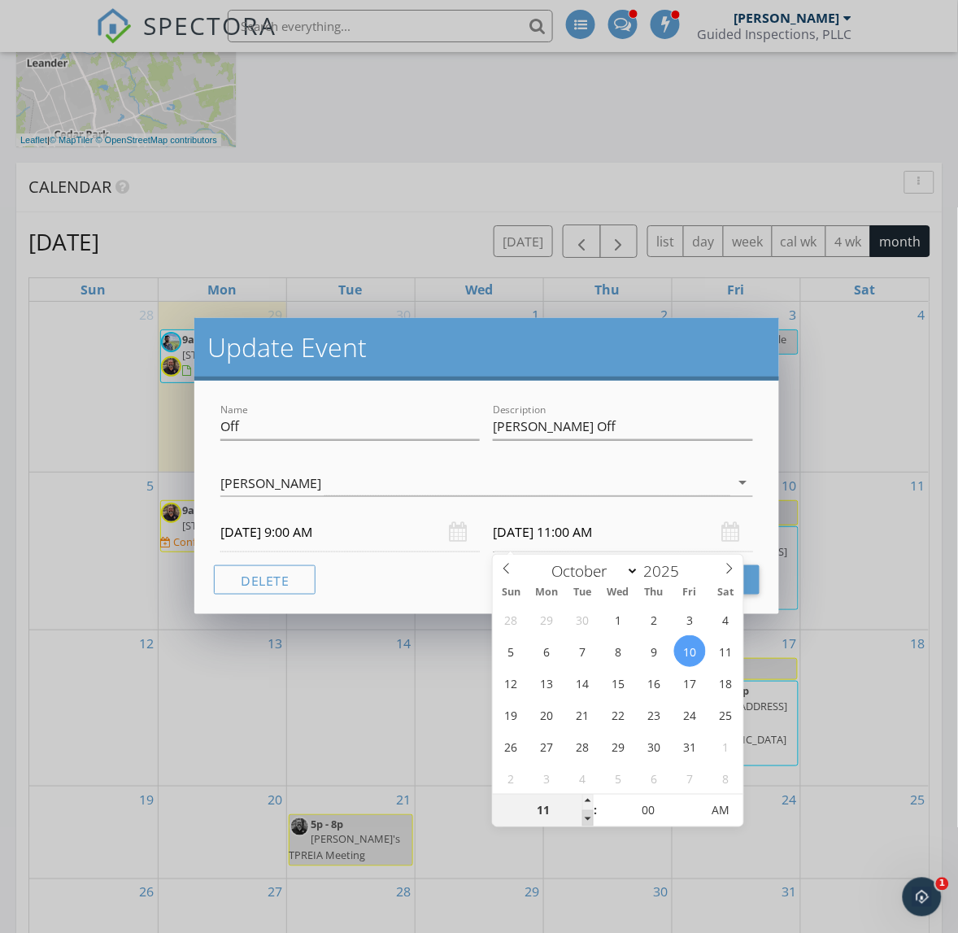
type input "10/10/2025 10:00 AM"
click at [590, 815] on span at bounding box center [587, 818] width 11 height 16
type input "09"
type input "10/10/2025 9:00 AM"
click at [590, 815] on span at bounding box center [587, 818] width 11 height 16
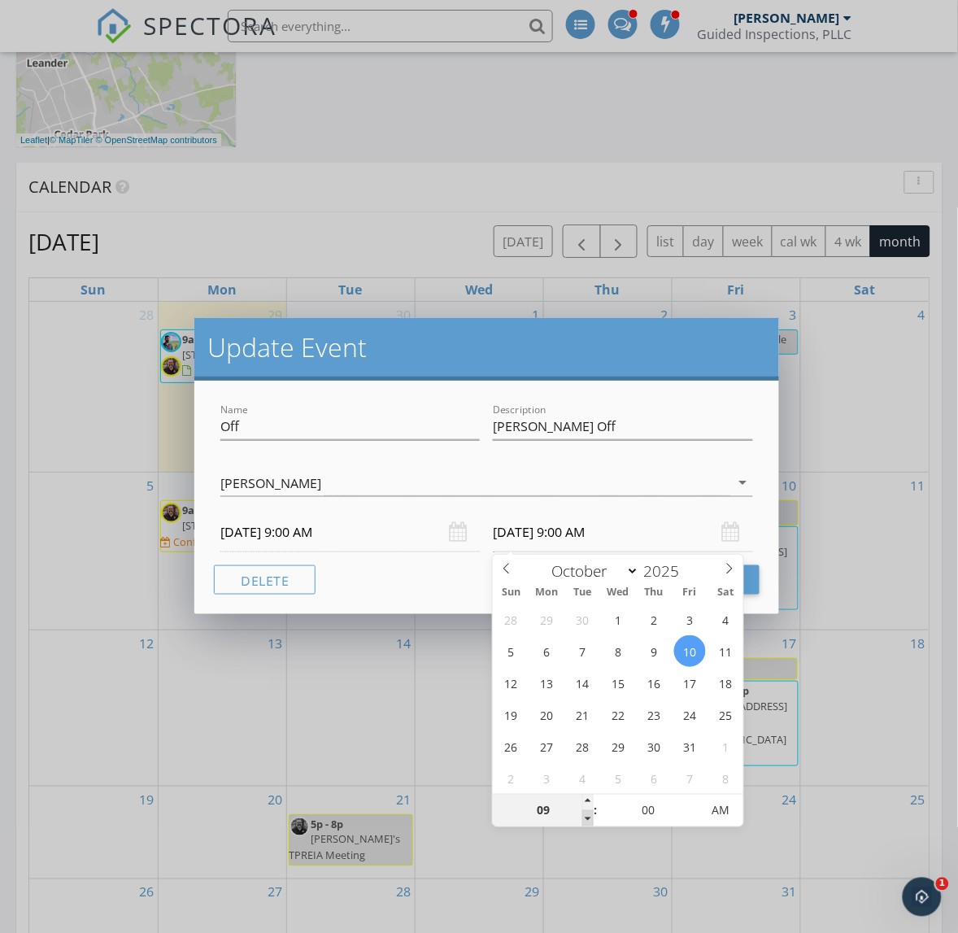
type input "08"
type input "10/10/2025 8:00 AM"
click at [590, 815] on span at bounding box center [587, 818] width 11 height 16
type input "07"
type input "10/10/2025 7:00 AM"
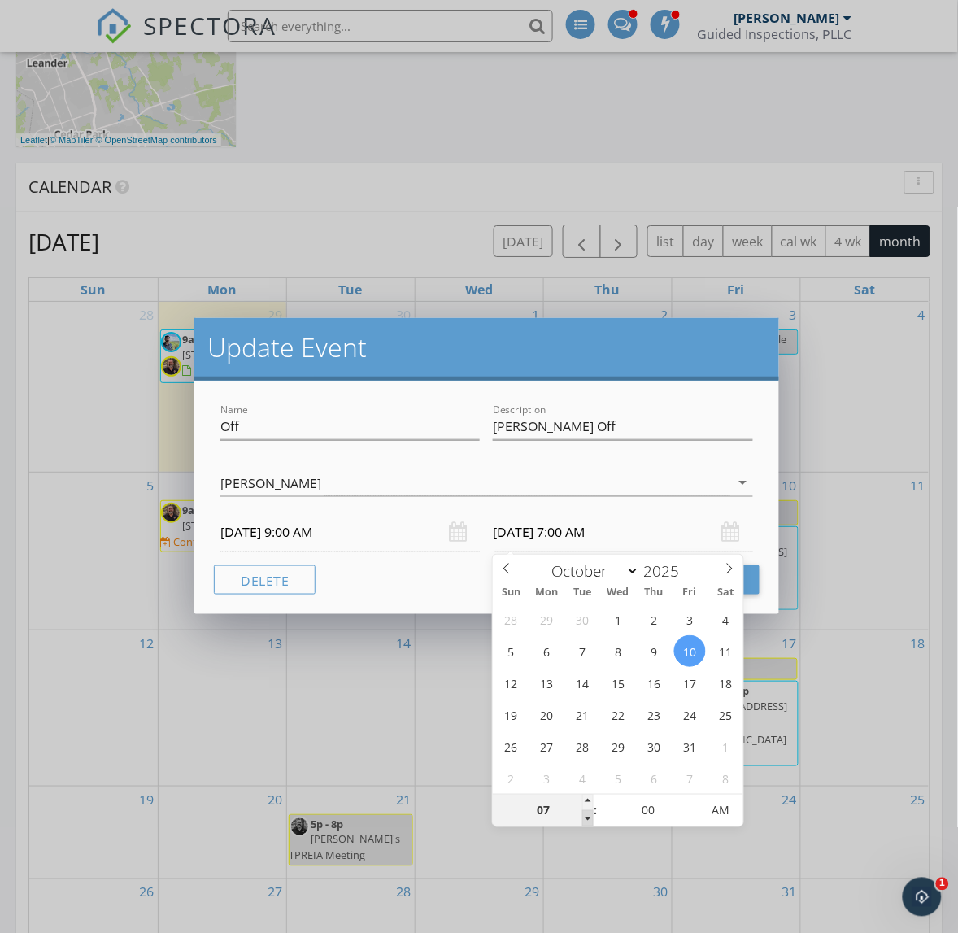
click at [590, 815] on span at bounding box center [587, 818] width 11 height 16
type input "06"
type input "10/10/2025 6:00 AM"
click at [590, 814] on span at bounding box center [587, 818] width 11 height 16
type input "05"
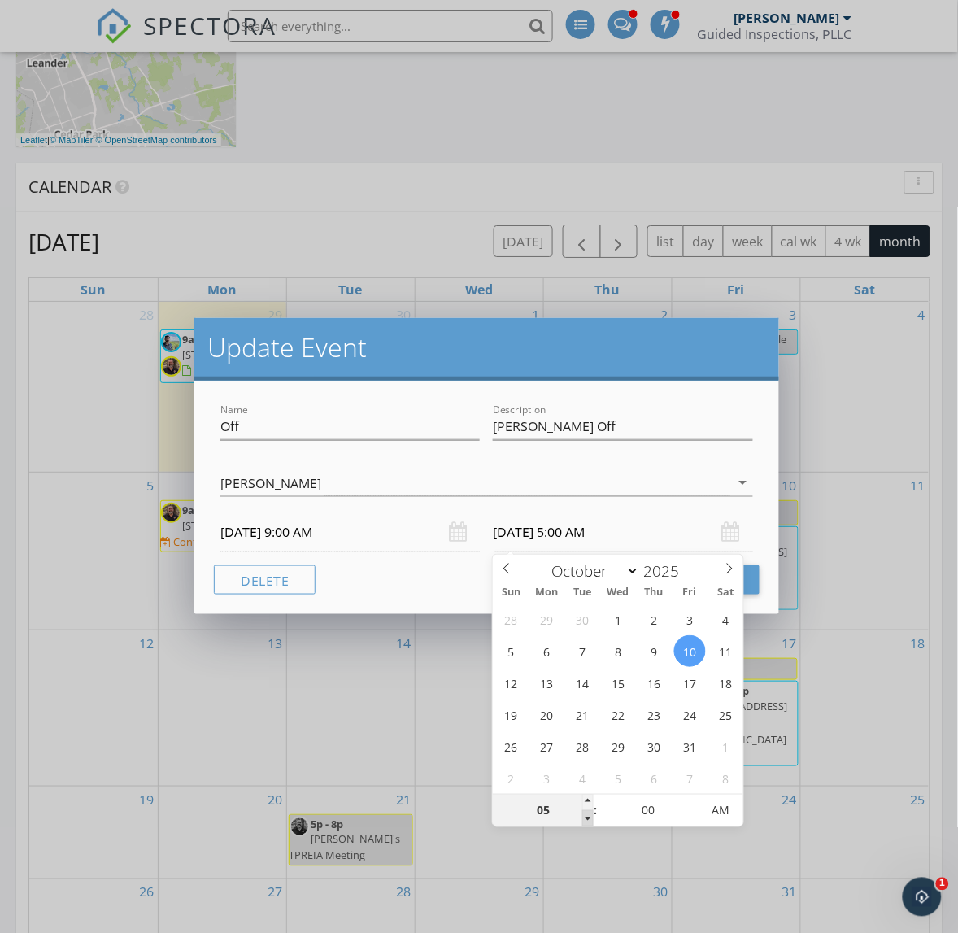
click at [590, 814] on span at bounding box center [587, 818] width 11 height 16
type input "10/10/2025 5:00 PM"
click at [720, 806] on span "AM" at bounding box center [721, 810] width 45 height 33
click at [746, 575] on button "Update Event" at bounding box center [684, 579] width 150 height 29
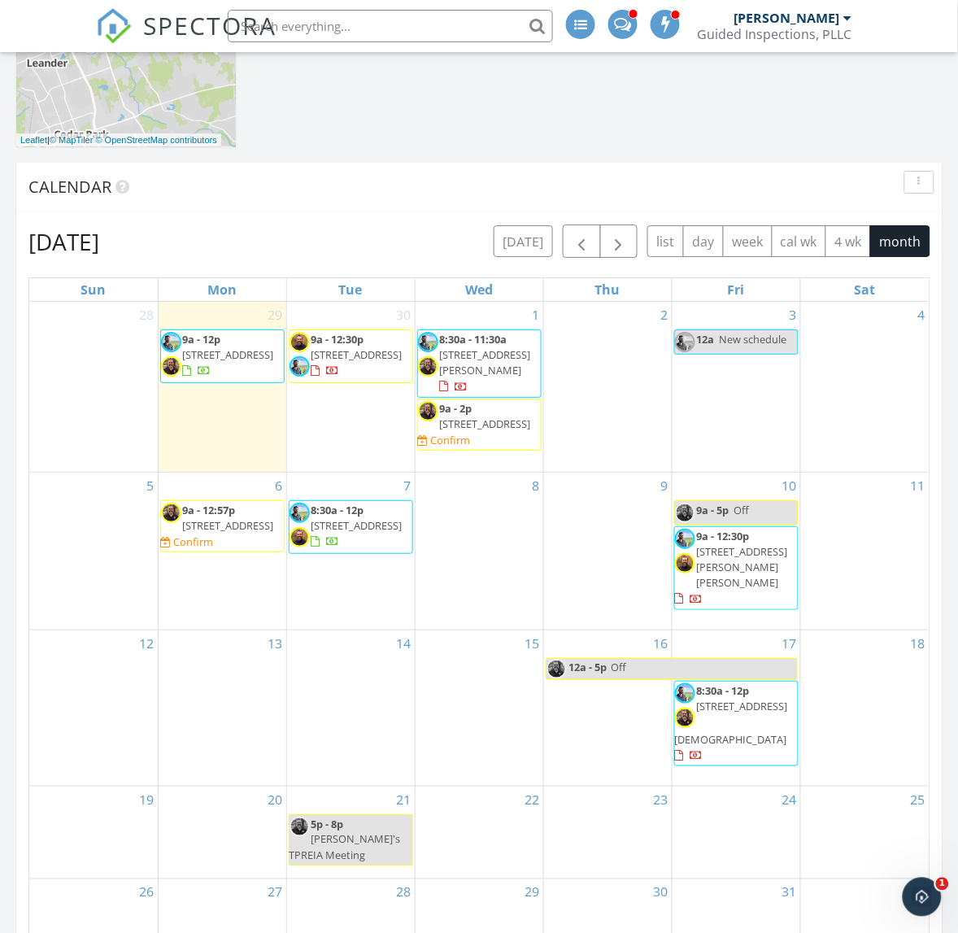
click at [757, 525] on link "9a - 5p Off" at bounding box center [736, 512] width 124 height 25
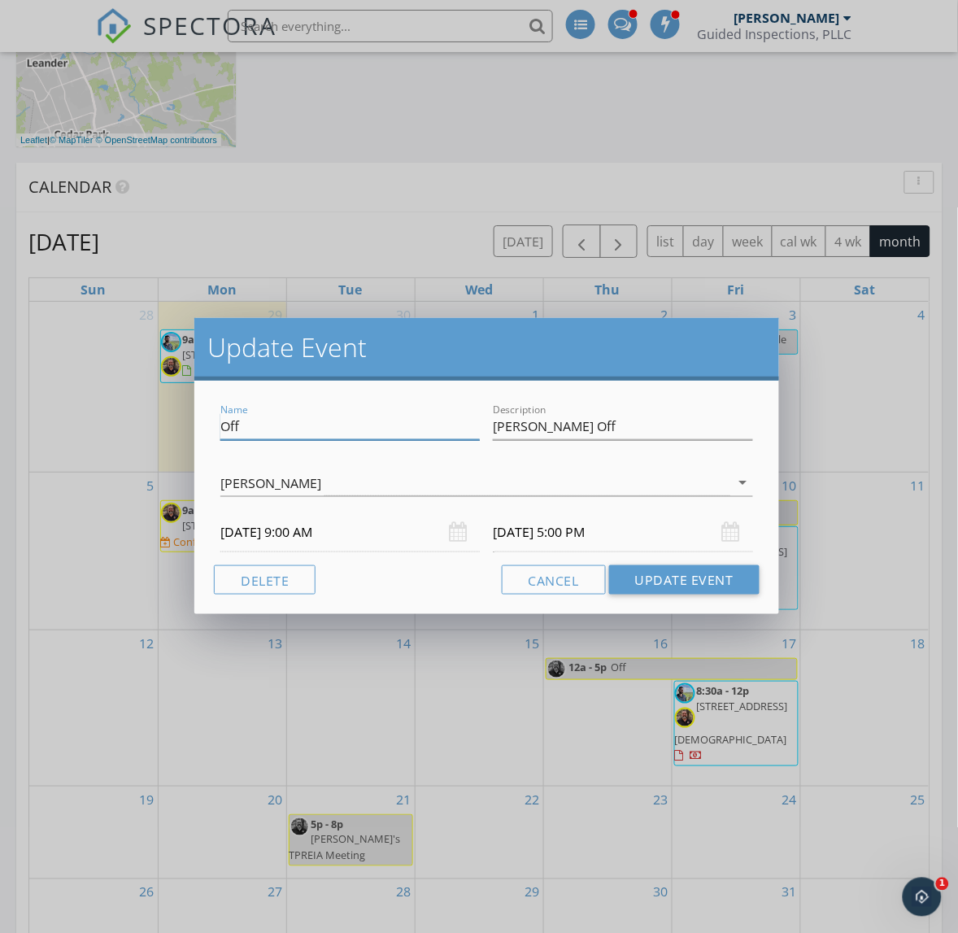
click at [224, 427] on input "Off" at bounding box center [349, 426] width 259 height 27
type input "Jesse Off"
click at [525, 435] on input "Jesse Off" at bounding box center [622, 426] width 259 height 27
click at [525, 431] on input "Jesse Off" at bounding box center [622, 426] width 259 height 27
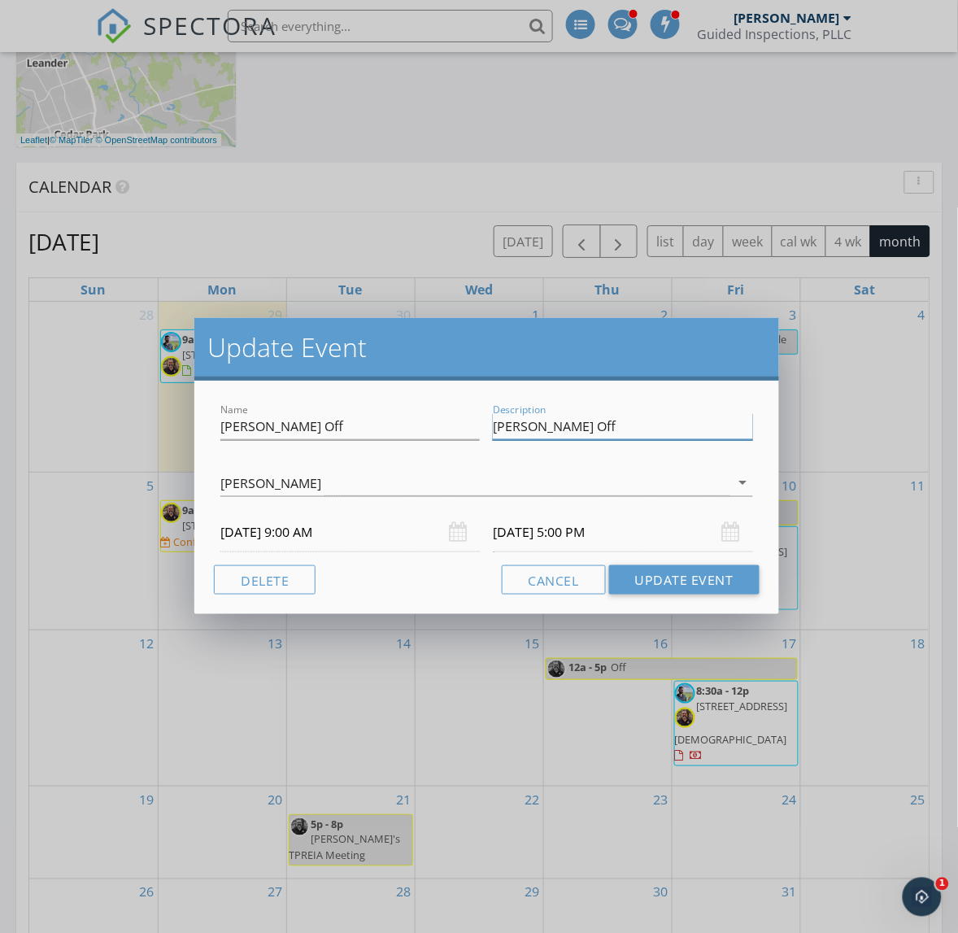
click at [525, 431] on input "Jesse Off" at bounding box center [622, 426] width 259 height 27
click at [526, 433] on input "Jesse Off" at bounding box center [622, 426] width 259 height 27
type input "Port A trip"
click at [706, 580] on button "Update Event" at bounding box center [684, 579] width 150 height 29
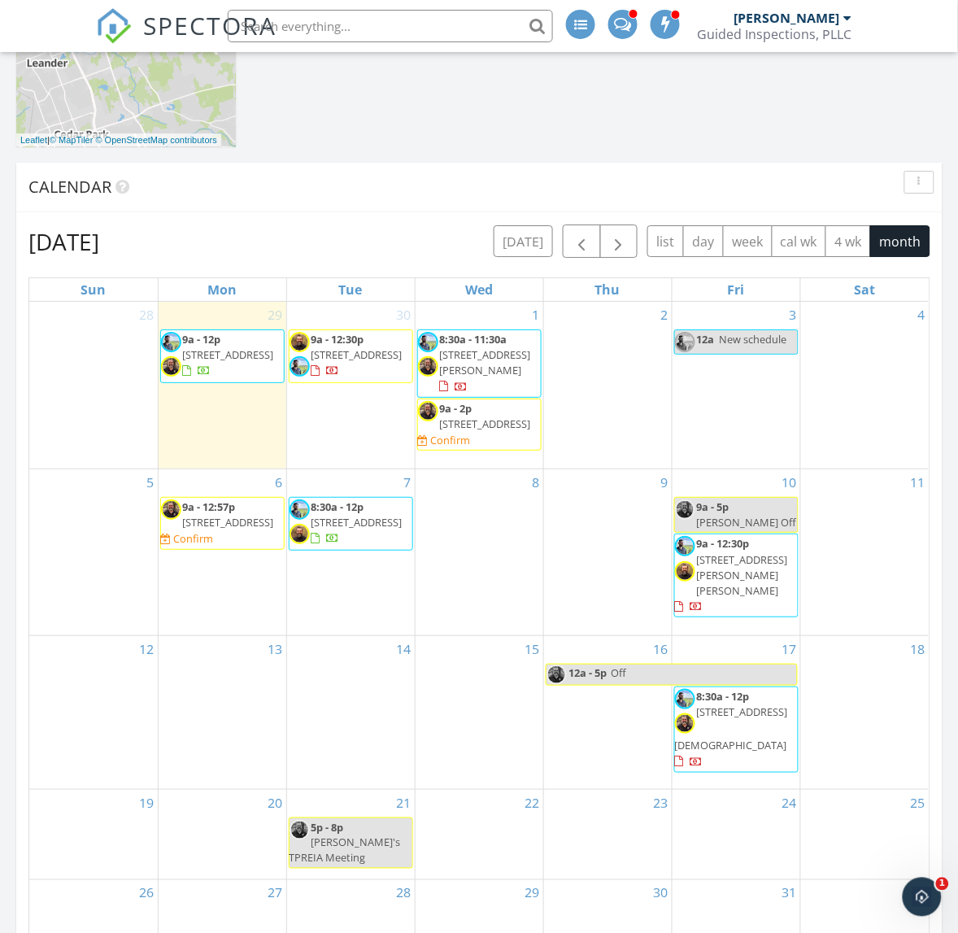
click at [656, 682] on span "Off" at bounding box center [704, 674] width 187 height 20
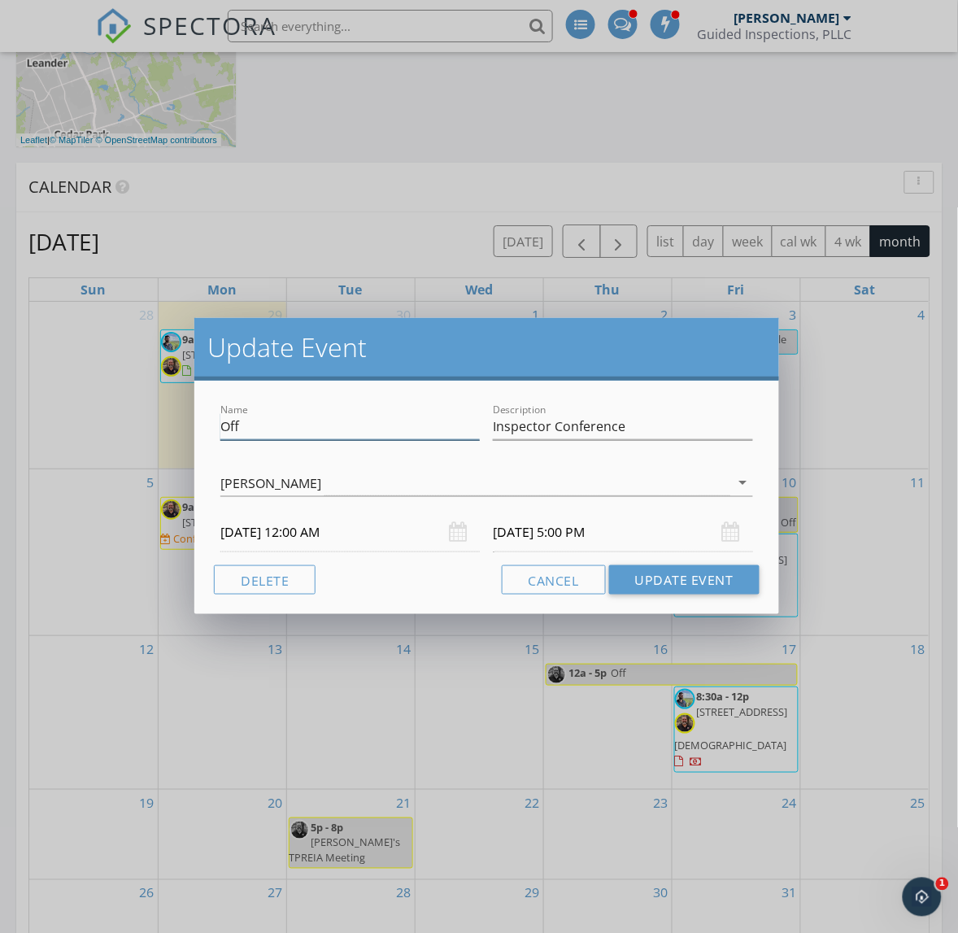
drag, startPoint x: 221, startPoint y: 429, endPoint x: 236, endPoint y: 429, distance: 14.7
click at [224, 428] on input "Off" at bounding box center [349, 426] width 259 height 27
type input "Jesse Off"
click at [712, 573] on button "Update Event" at bounding box center [684, 579] width 150 height 29
